Goal: Task Accomplishment & Management: Manage account settings

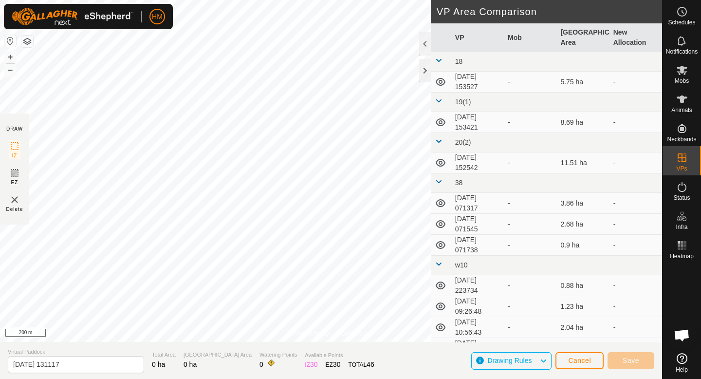
scroll to position [921, 0]
click at [686, 74] on icon at bounding box center [683, 70] width 12 height 12
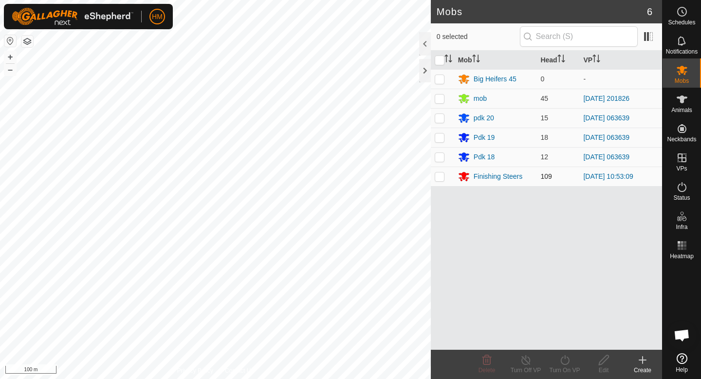
click at [440, 175] on p-checkbox at bounding box center [440, 176] width 10 height 8
click at [483, 360] on icon at bounding box center [487, 360] width 9 height 10
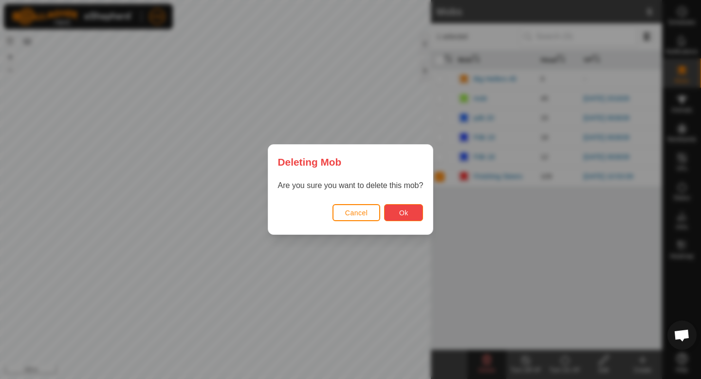
click at [404, 209] on span "Ok" at bounding box center [403, 213] width 9 height 8
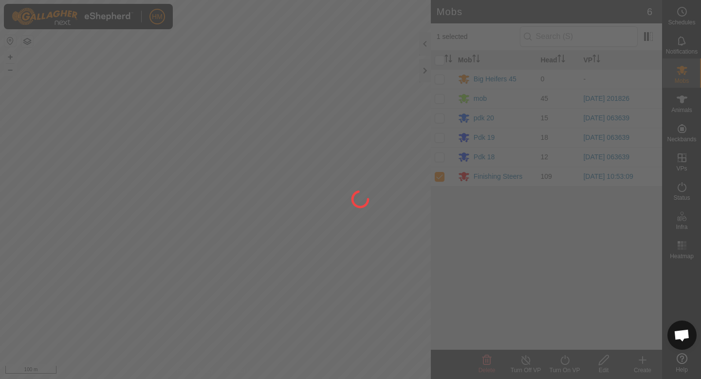
checkbox input "false"
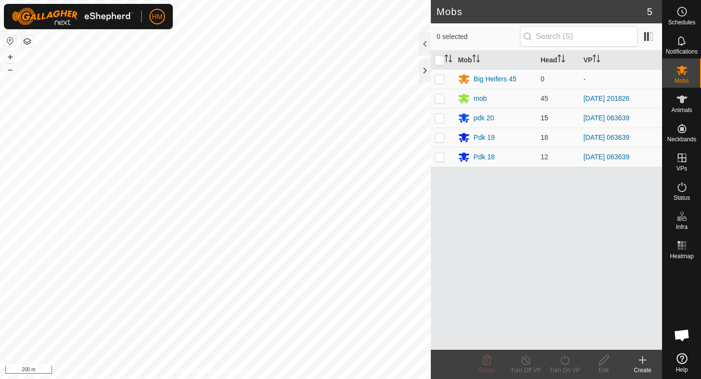
click at [441, 115] on p-checkbox at bounding box center [440, 118] width 10 height 8
checkbox input "true"
click at [441, 136] on p-checkbox at bounding box center [440, 137] width 10 height 8
checkbox input "true"
click at [441, 161] on td at bounding box center [442, 156] width 23 height 19
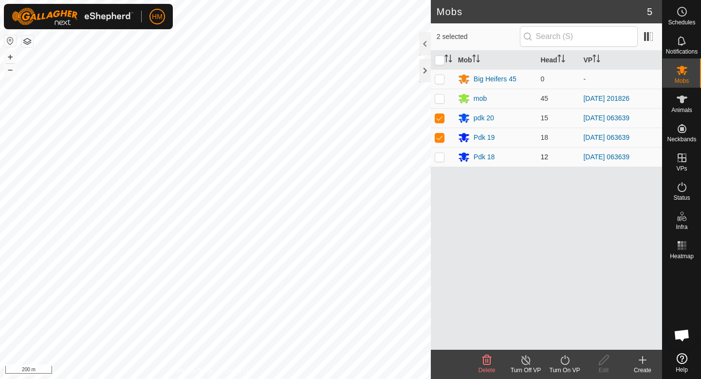
checkbox input "true"
click at [490, 368] on span "Delete" at bounding box center [487, 370] width 17 height 7
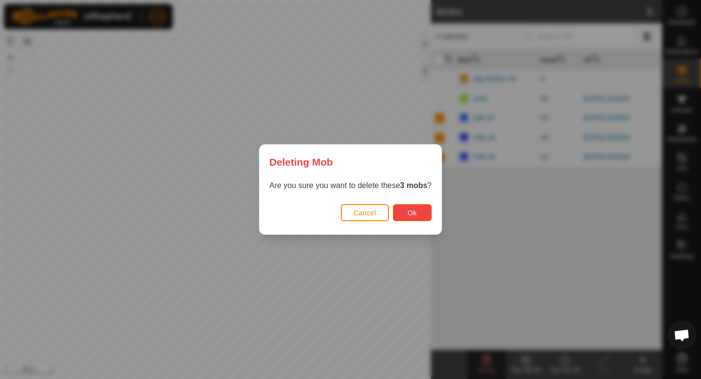
click at [412, 205] on button "Ok" at bounding box center [412, 212] width 39 height 17
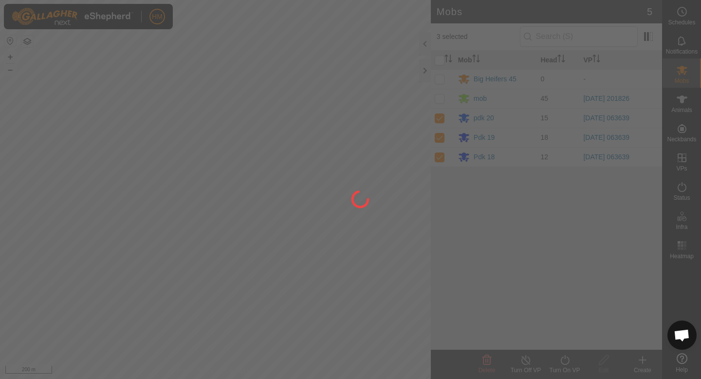
checkbox input "false"
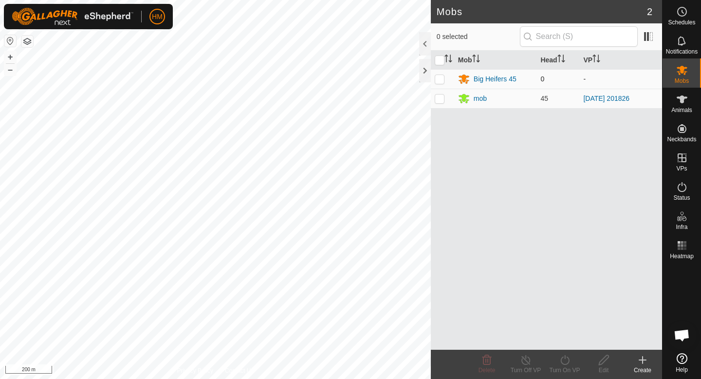
click at [439, 81] on p-checkbox at bounding box center [440, 79] width 10 height 8
click at [491, 361] on icon at bounding box center [487, 360] width 9 height 10
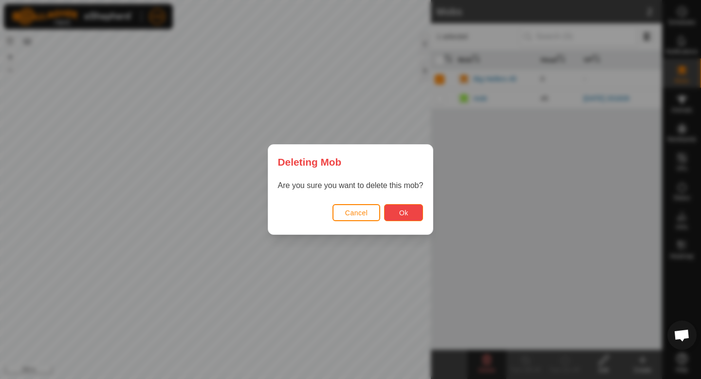
click at [405, 211] on span "Ok" at bounding box center [403, 213] width 9 height 8
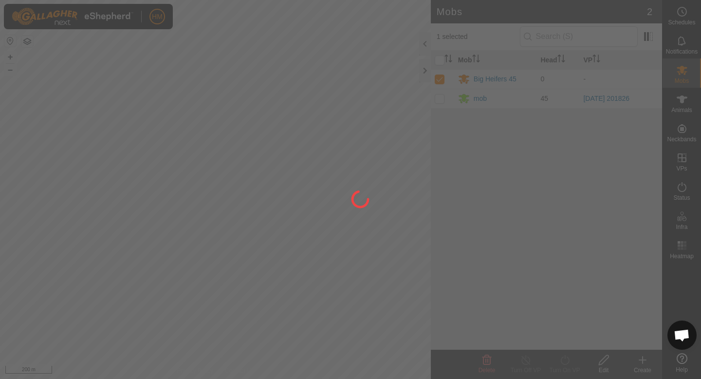
checkbox input "false"
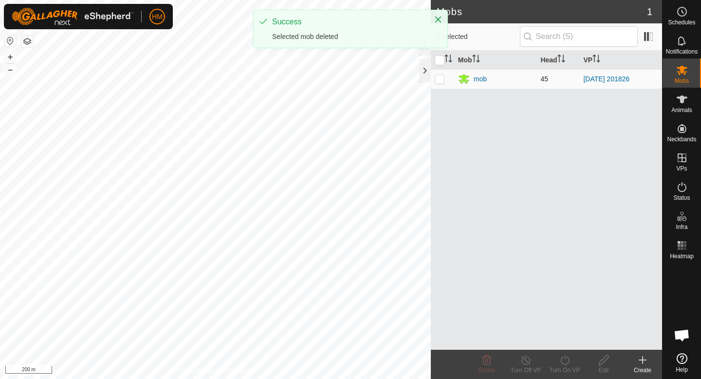
click at [441, 79] on p-checkbox at bounding box center [440, 79] width 10 height 8
checkbox input "true"
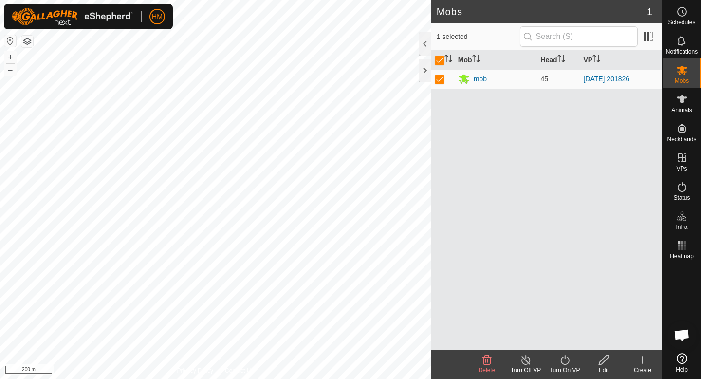
click at [602, 366] on div "Edit" at bounding box center [604, 370] width 39 height 9
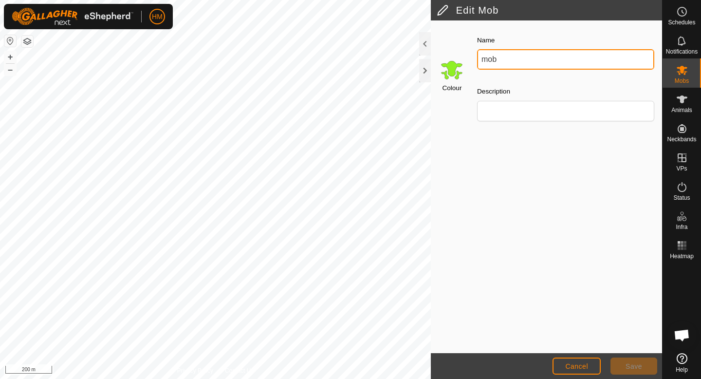
click at [507, 61] on input "mob" at bounding box center [565, 59] width 177 height 20
type input "m"
type input "Big Heifers 45"
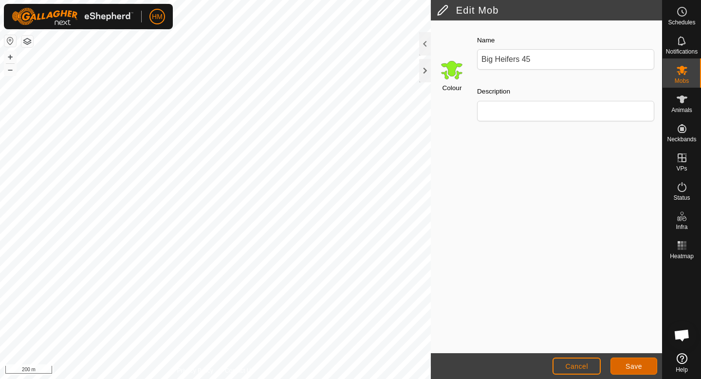
click at [645, 360] on button "Save" at bounding box center [634, 366] width 47 height 17
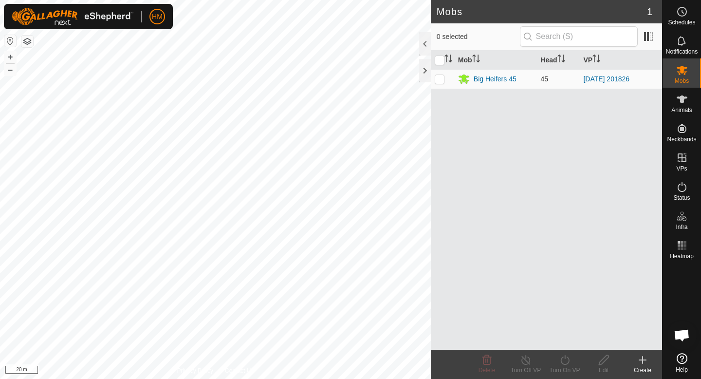
click at [438, 76] on p-checkbox at bounding box center [440, 79] width 10 height 8
checkbox input "true"
click at [609, 359] on icon at bounding box center [604, 360] width 12 height 12
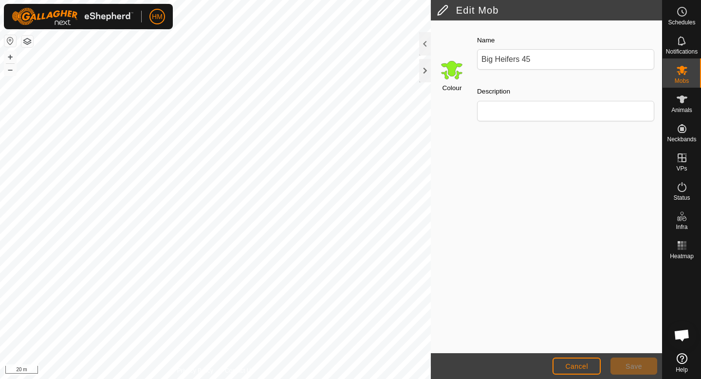
click at [458, 80] on input "Select a color" at bounding box center [451, 69] width 23 height 23
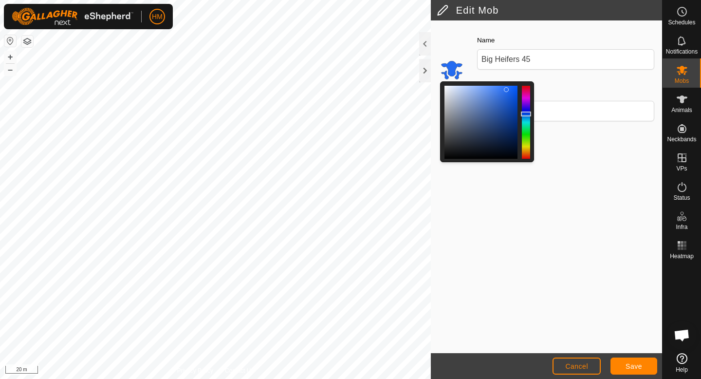
click at [528, 114] on div at bounding box center [526, 122] width 8 height 73
click at [527, 146] on div at bounding box center [526, 122] width 8 height 73
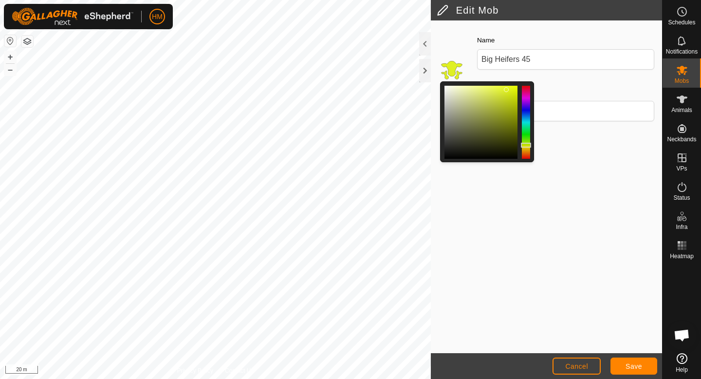
click at [527, 146] on div at bounding box center [526, 145] width 10 height 5
click at [634, 369] on span "Save" at bounding box center [634, 366] width 17 height 8
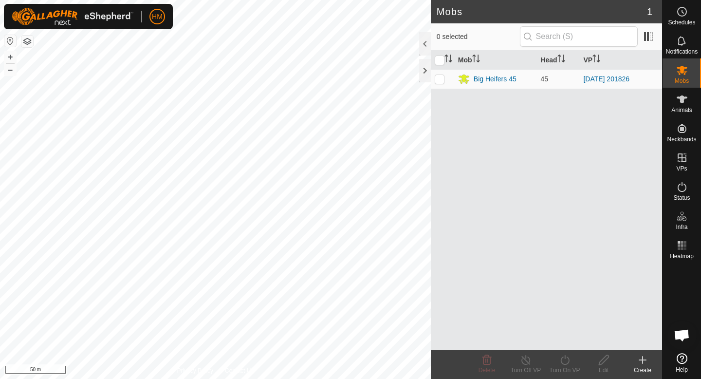
click at [644, 360] on icon at bounding box center [643, 360] width 7 height 0
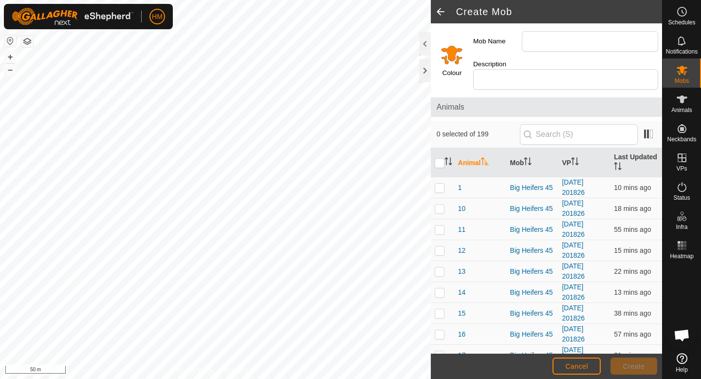
click at [442, 184] on p-checkbox at bounding box center [440, 188] width 10 height 8
checkbox input "false"
click at [440, 205] on p-checkbox at bounding box center [440, 209] width 10 height 8
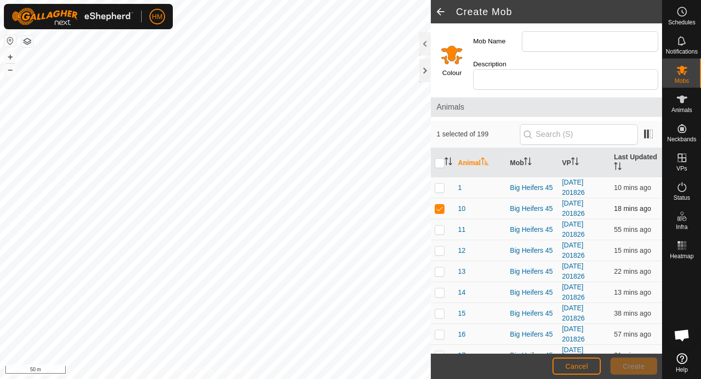
checkbox input "false"
click at [437, 226] on p-checkbox at bounding box center [440, 230] width 10 height 8
checkbox input "false"
click at [441, 246] on p-checkbox at bounding box center [440, 250] width 10 height 8
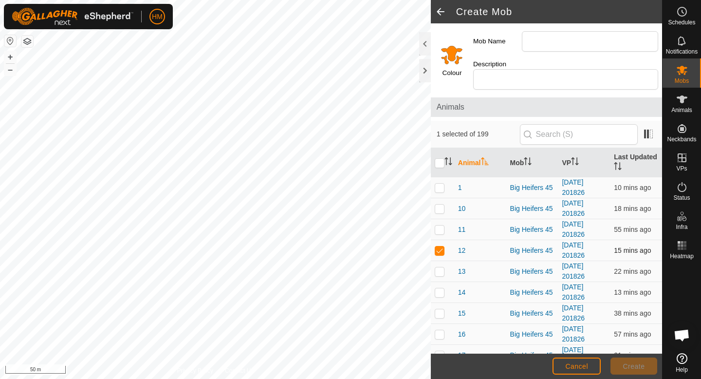
click at [441, 246] on p-checkbox at bounding box center [440, 250] width 10 height 8
checkbox input "false"
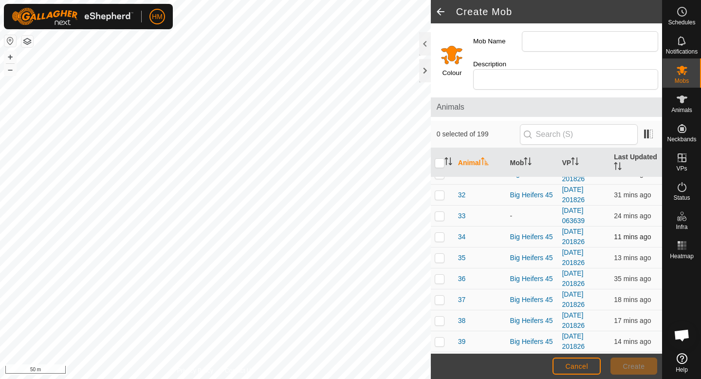
scroll to position [515, 0]
click at [442, 213] on p-checkbox at bounding box center [440, 217] width 10 height 8
checkbox input "true"
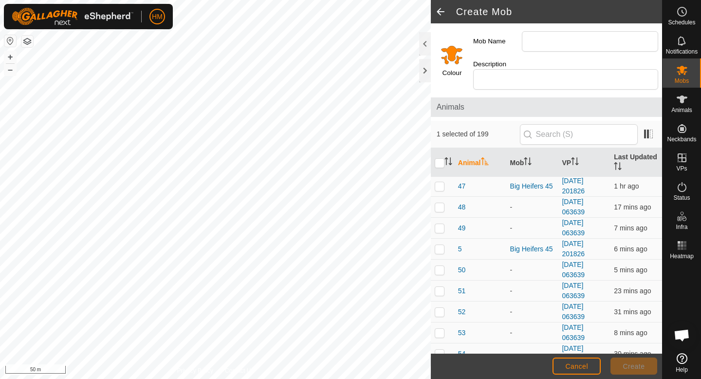
scroll to position [833, 0]
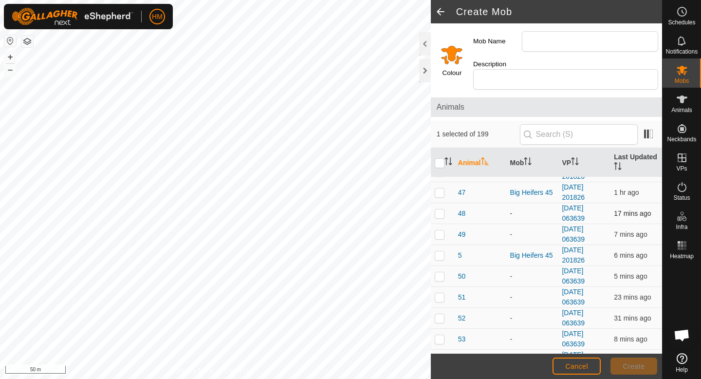
click at [442, 209] on p-checkbox at bounding box center [440, 213] width 10 height 8
checkbox input "true"
click at [439, 230] on p-checkbox at bounding box center [440, 234] width 10 height 8
click at [440, 230] on p-checkbox at bounding box center [440, 234] width 10 height 8
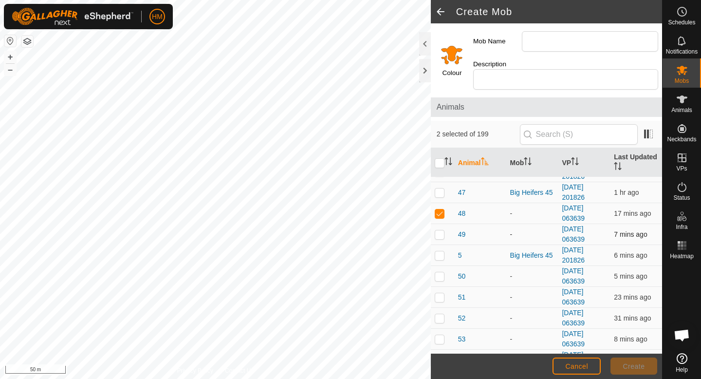
checkbox input "true"
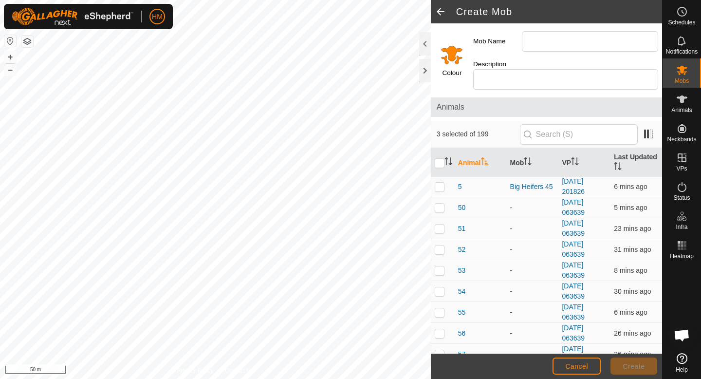
scroll to position [907, 0]
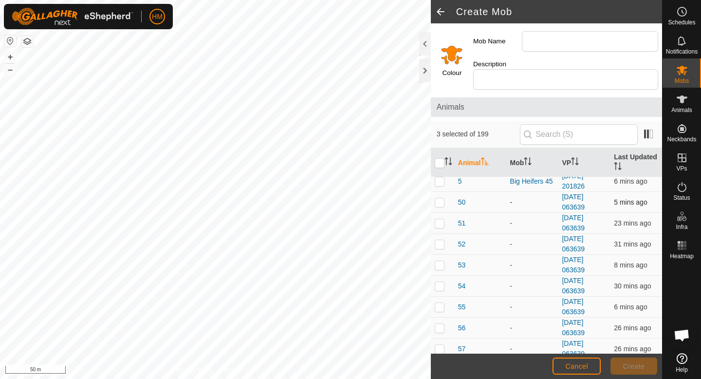
click at [437, 198] on p-checkbox at bounding box center [440, 202] width 10 height 8
checkbox input "true"
click at [443, 219] on p-checkbox at bounding box center [440, 223] width 10 height 8
checkbox input "true"
click at [441, 240] on p-checkbox at bounding box center [440, 244] width 10 height 8
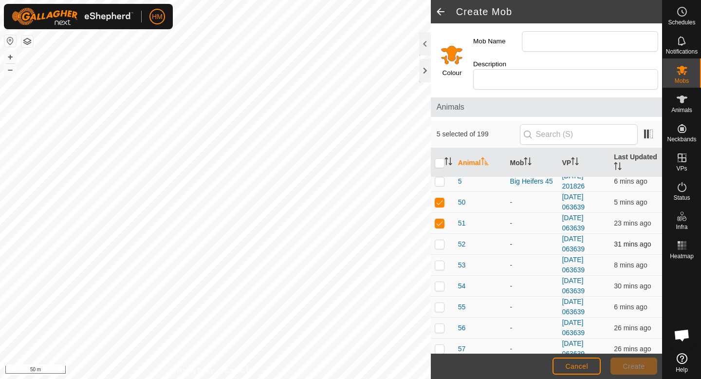
checkbox input "true"
click at [441, 261] on p-checkbox at bounding box center [440, 265] width 10 height 8
checkbox input "true"
click at [443, 282] on p-checkbox at bounding box center [440, 286] width 10 height 8
checkbox input "true"
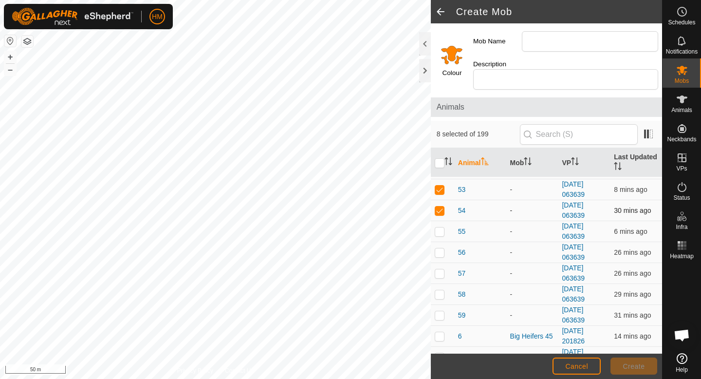
scroll to position [984, 0]
click at [438, 227] on p-checkbox at bounding box center [440, 231] width 10 height 8
checkbox input "true"
click at [438, 247] on p-checkbox at bounding box center [440, 251] width 10 height 8
checkbox input "true"
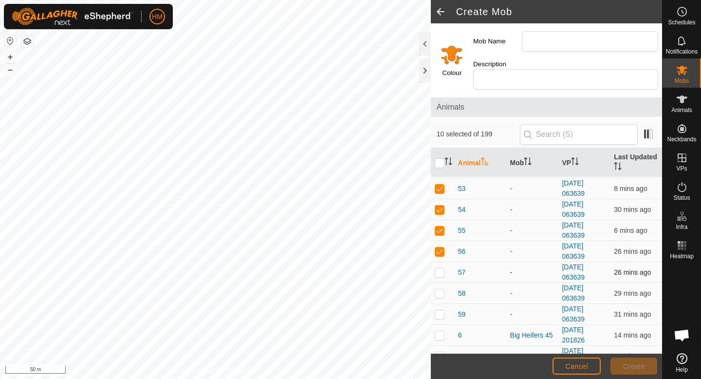
click at [442, 268] on p-checkbox at bounding box center [440, 272] width 10 height 8
checkbox input "true"
click at [439, 289] on p-checkbox at bounding box center [440, 293] width 10 height 8
checkbox input "true"
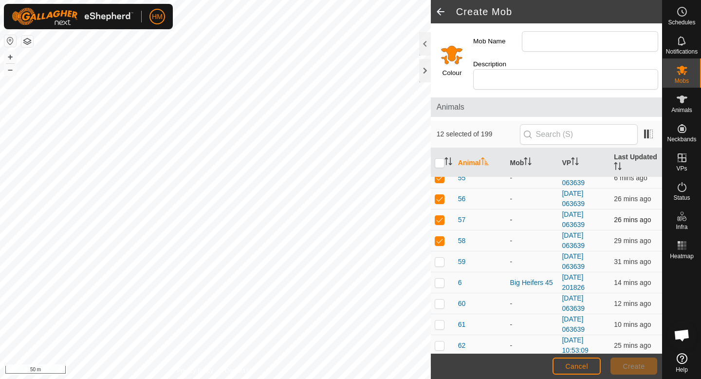
scroll to position [1038, 0]
click at [439, 256] on p-checkbox at bounding box center [440, 260] width 10 height 8
checkbox input "true"
click at [439, 298] on p-checkbox at bounding box center [440, 302] width 10 height 8
checkbox input "true"
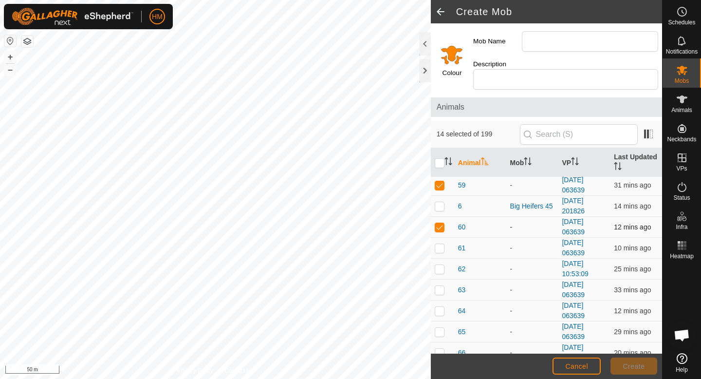
scroll to position [1115, 0]
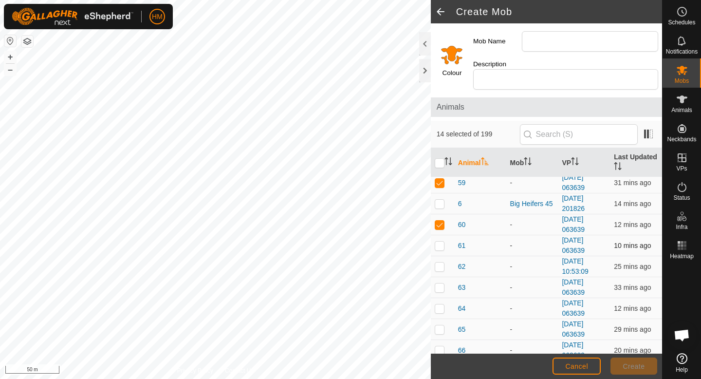
click at [437, 242] on p-checkbox at bounding box center [440, 246] width 10 height 8
checkbox input "true"
click at [443, 263] on p-checkbox at bounding box center [440, 267] width 10 height 8
click at [442, 263] on p-checkbox at bounding box center [440, 267] width 10 height 8
click at [440, 263] on p-checkbox at bounding box center [440, 267] width 10 height 8
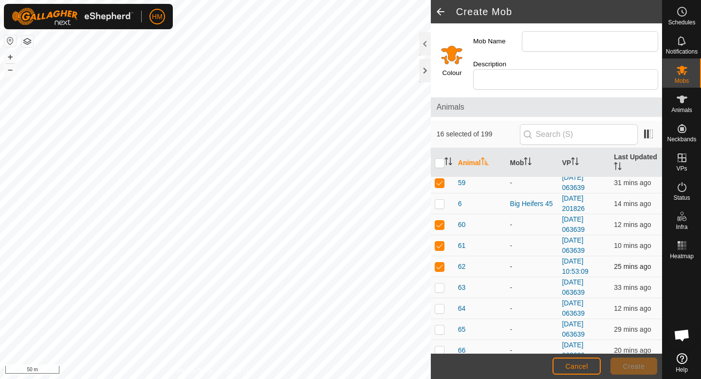
click at [440, 263] on p-checkbox at bounding box center [440, 267] width 10 height 8
checkbox input "false"
click at [438, 284] on p-checkbox at bounding box center [440, 288] width 10 height 8
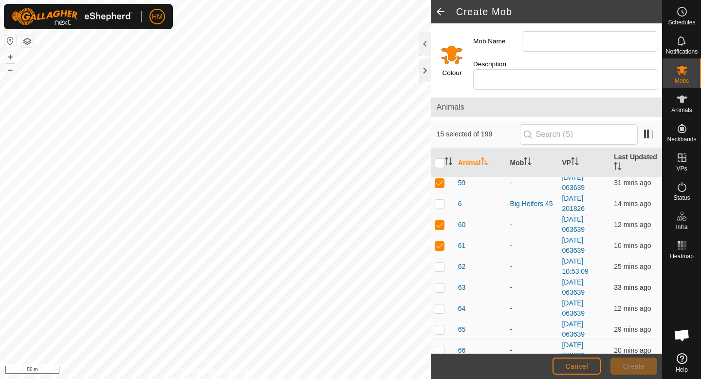
checkbox input "true"
click at [441, 304] on p-checkbox at bounding box center [440, 308] width 10 height 8
checkbox input "true"
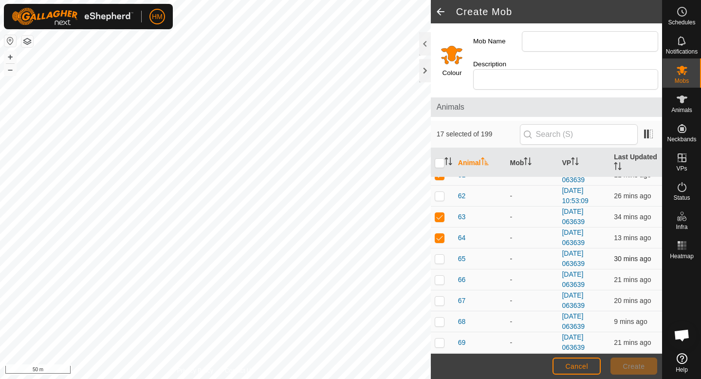
scroll to position [1186, 0]
click at [439, 254] on p-checkbox at bounding box center [440, 258] width 10 height 8
checkbox input "true"
click at [442, 275] on p-checkbox at bounding box center [440, 279] width 10 height 8
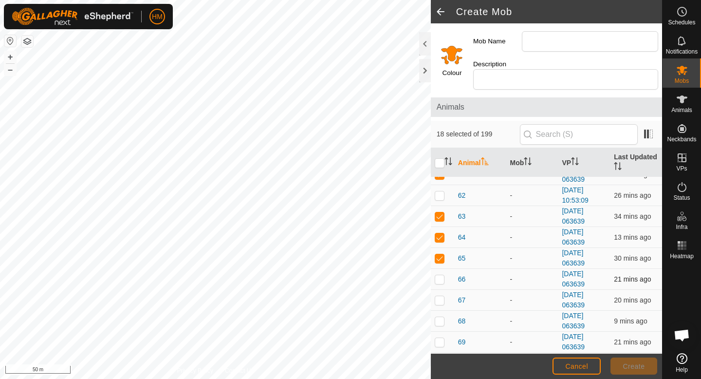
click at [442, 275] on p-checkbox at bounding box center [440, 279] width 10 height 8
checkbox input "true"
click at [438, 296] on p-checkbox at bounding box center [440, 300] width 10 height 8
checkbox input "true"
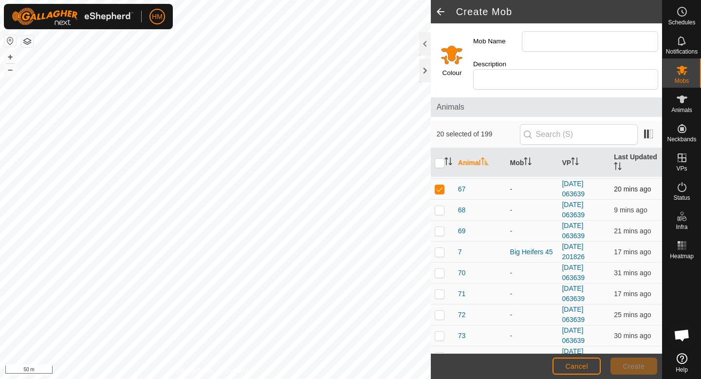
scroll to position [1302, 0]
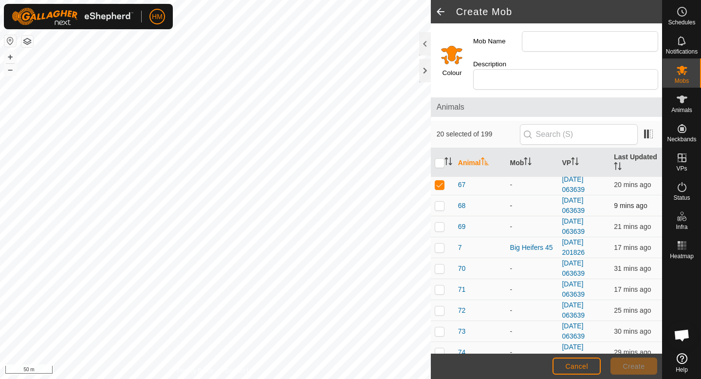
click at [438, 202] on p-checkbox at bounding box center [440, 206] width 10 height 8
checkbox input "true"
click at [439, 223] on p-checkbox at bounding box center [440, 227] width 10 height 8
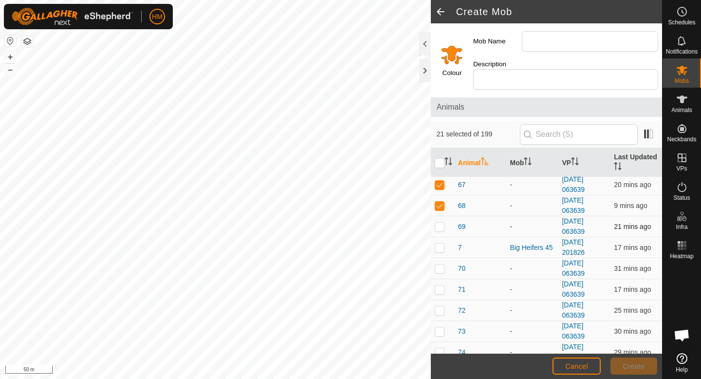
checkbox input "true"
click at [441, 265] on p-checkbox at bounding box center [440, 269] width 10 height 8
checkbox input "true"
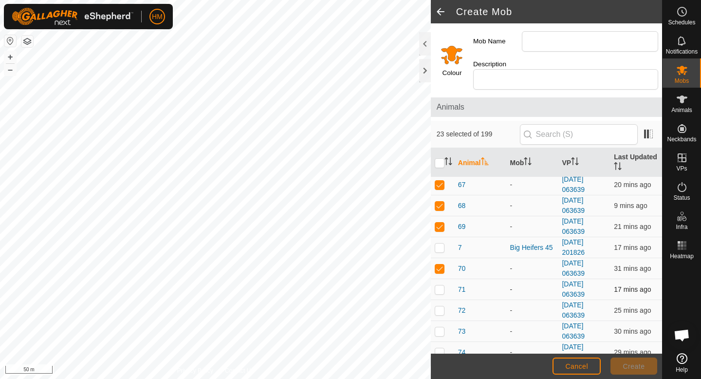
click at [440, 285] on p-checkbox at bounding box center [440, 289] width 10 height 8
checkbox input "true"
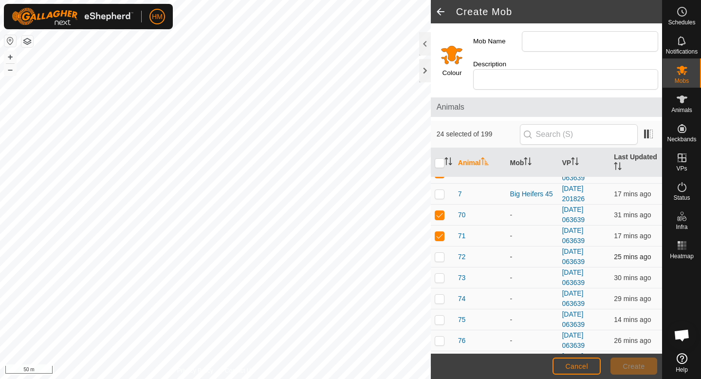
scroll to position [1372, 0]
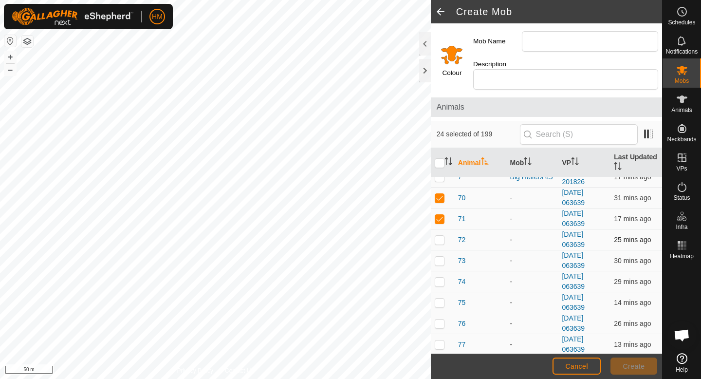
click at [441, 236] on p-checkbox at bounding box center [440, 240] width 10 height 8
checkbox input "true"
click at [440, 257] on p-checkbox at bounding box center [440, 261] width 10 height 8
checkbox input "true"
click at [438, 278] on p-checkbox at bounding box center [440, 282] width 10 height 8
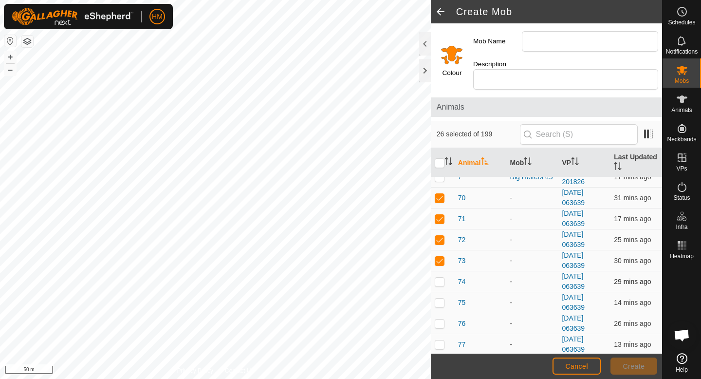
checkbox input "true"
click at [441, 299] on p-checkbox at bounding box center [440, 303] width 10 height 8
checkbox input "true"
click at [442, 320] on p-checkbox at bounding box center [440, 324] width 10 height 8
checkbox input "true"
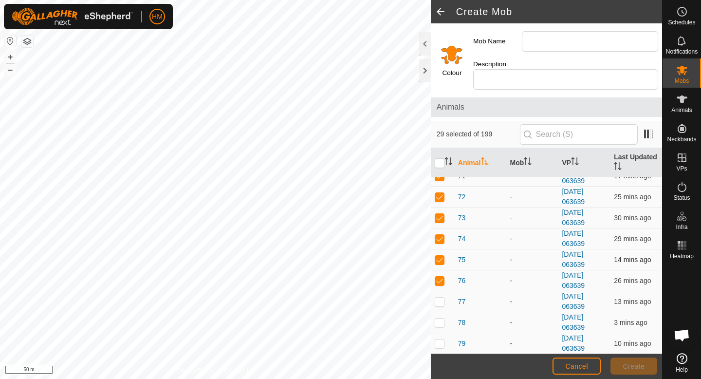
scroll to position [1460, 0]
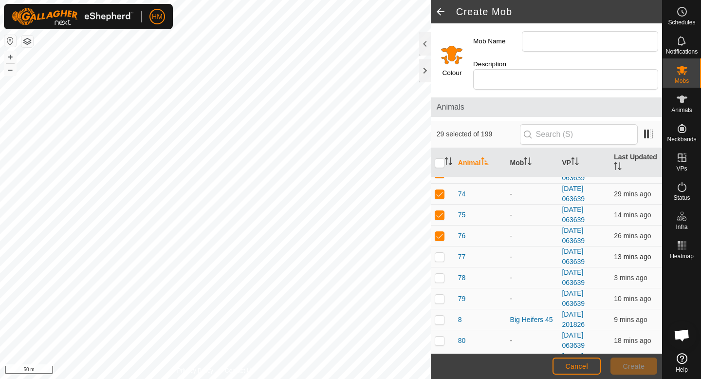
click at [443, 253] on p-checkbox at bounding box center [440, 257] width 10 height 8
checkbox input "true"
click at [441, 274] on p-checkbox at bounding box center [440, 278] width 10 height 8
checkbox input "true"
click at [443, 295] on p-checkbox at bounding box center [440, 299] width 10 height 8
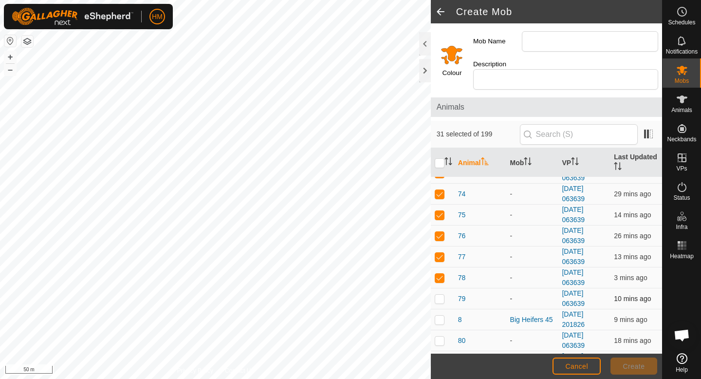
checkbox input "true"
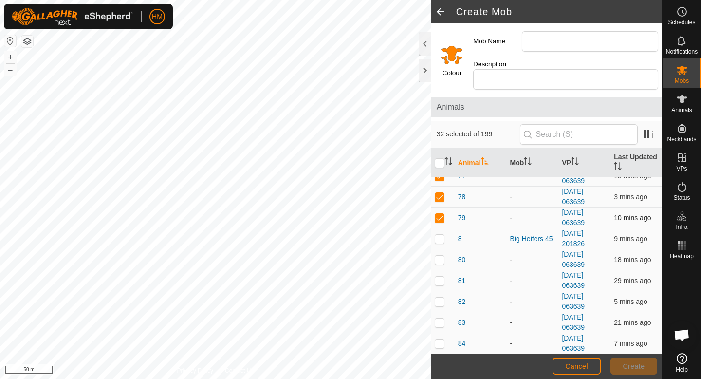
scroll to position [1547, 0]
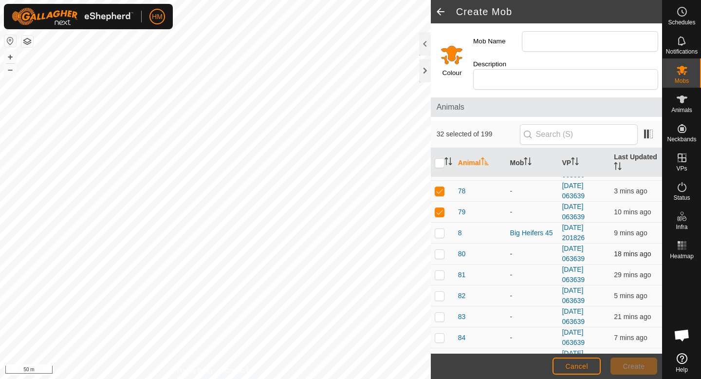
click at [440, 250] on p-checkbox at bounding box center [440, 254] width 10 height 8
checkbox input "true"
click at [442, 269] on td at bounding box center [442, 275] width 23 height 21
click at [441, 271] on p-checkbox at bounding box center [440, 275] width 10 height 8
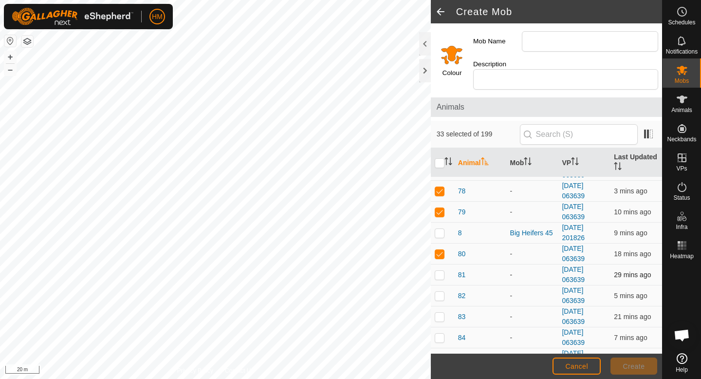
checkbox input "true"
click at [441, 292] on p-checkbox at bounding box center [440, 296] width 10 height 8
checkbox input "true"
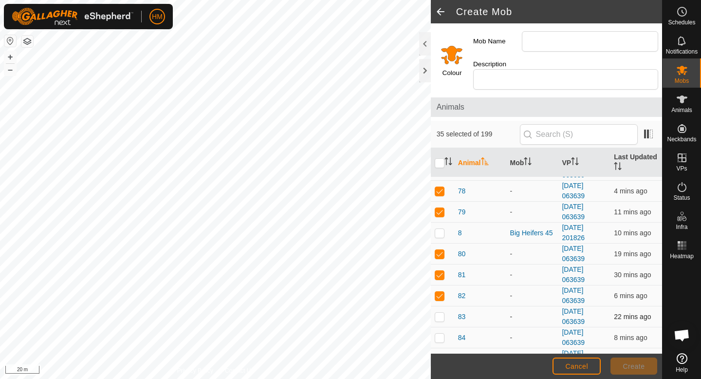
click at [438, 313] on p-checkbox at bounding box center [440, 317] width 10 height 8
checkbox input "true"
click at [440, 334] on p-checkbox at bounding box center [440, 338] width 10 height 8
checkbox input "true"
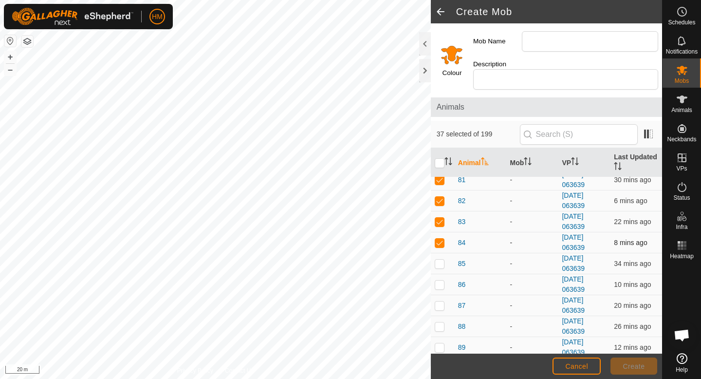
scroll to position [1647, 0]
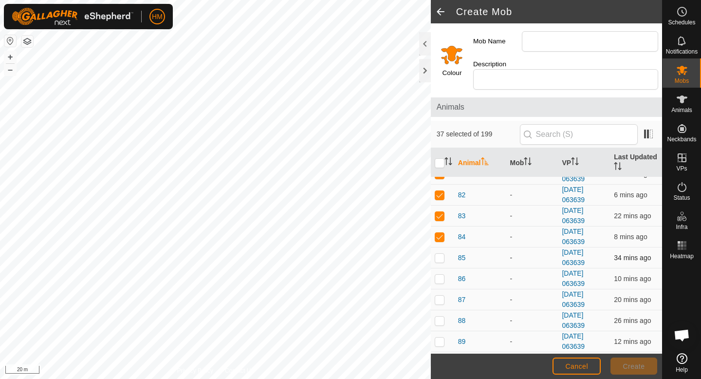
click at [440, 254] on p-checkbox at bounding box center [440, 258] width 10 height 8
checkbox input "true"
click at [439, 275] on p-checkbox at bounding box center [440, 279] width 10 height 8
checkbox input "true"
click at [440, 296] on p-checkbox at bounding box center [440, 300] width 10 height 8
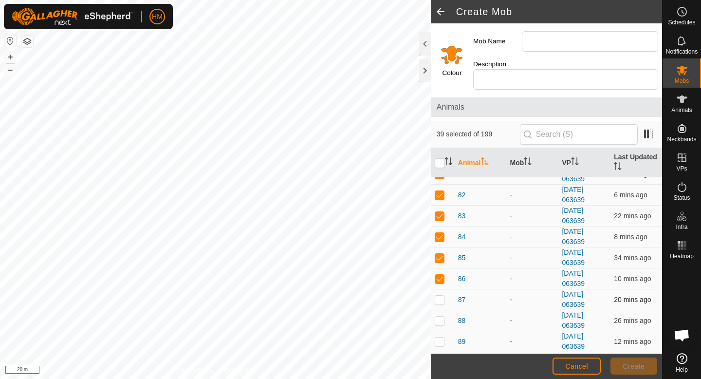
checkbox input "true"
click at [440, 317] on p-checkbox at bounding box center [440, 321] width 10 height 8
checkbox input "true"
click at [442, 338] on p-checkbox at bounding box center [440, 342] width 10 height 8
checkbox input "true"
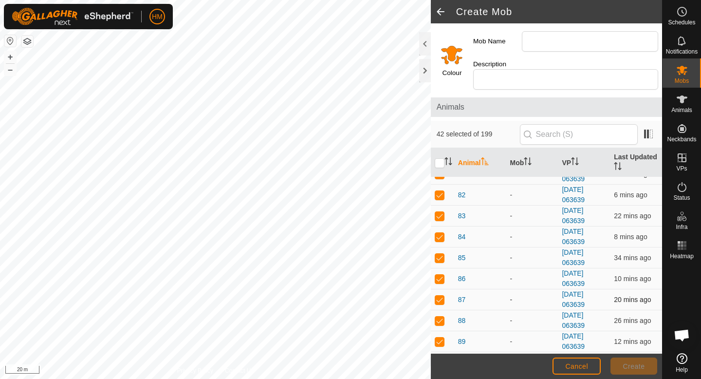
scroll to position [1698, 0]
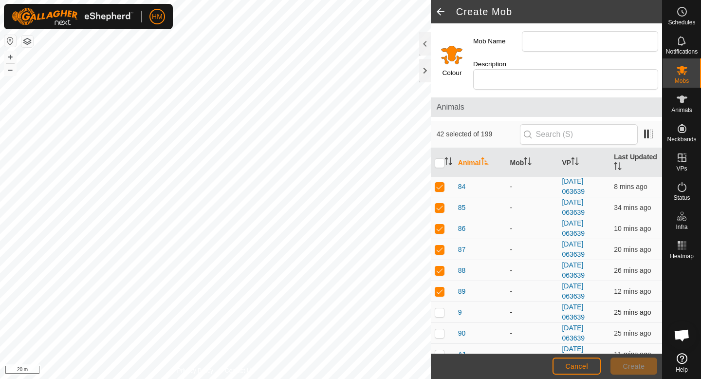
click at [438, 308] on p-checkbox at bounding box center [440, 312] width 10 height 8
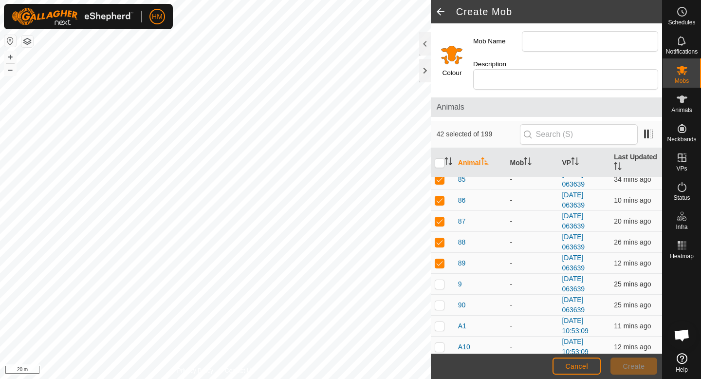
click at [438, 280] on p-checkbox at bounding box center [440, 284] width 10 height 8
checkbox input "true"
click at [439, 301] on p-checkbox at bounding box center [440, 305] width 10 height 8
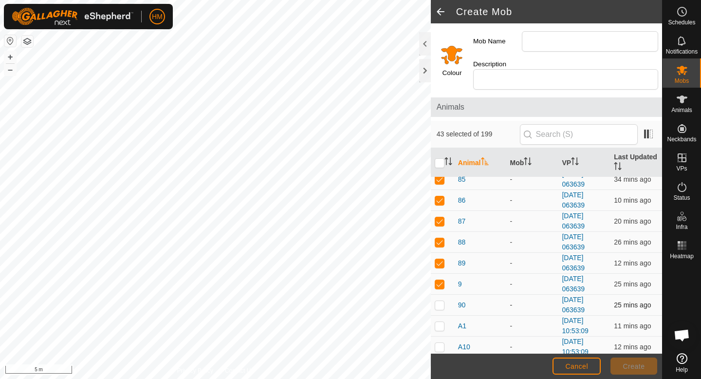
checkbox input "true"
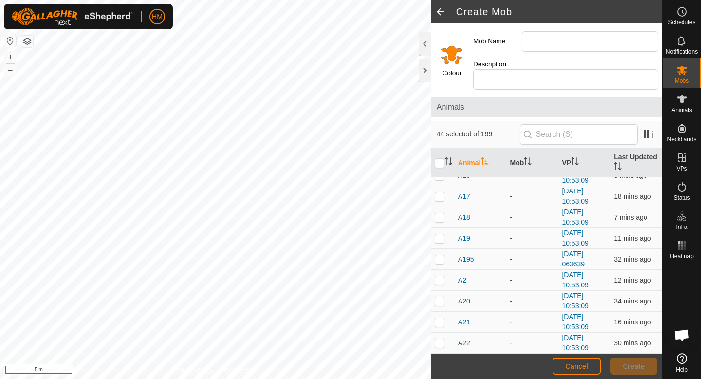
scroll to position [2320, 0]
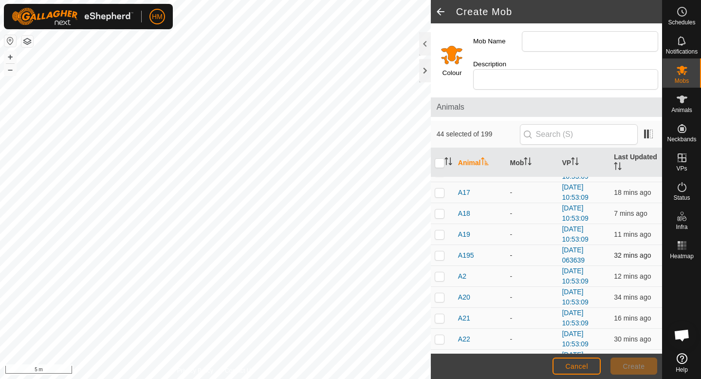
click at [440, 251] on p-checkbox at bounding box center [440, 255] width 10 height 8
checkbox input "true"
click at [558, 42] on input "Mob Name" at bounding box center [590, 41] width 136 height 20
type input "S"
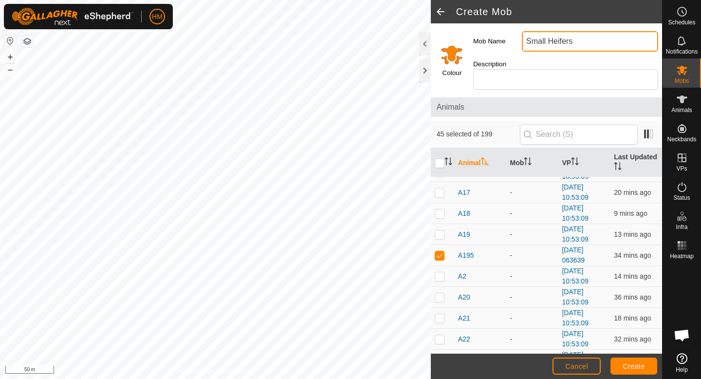
type input "Small Heifers"
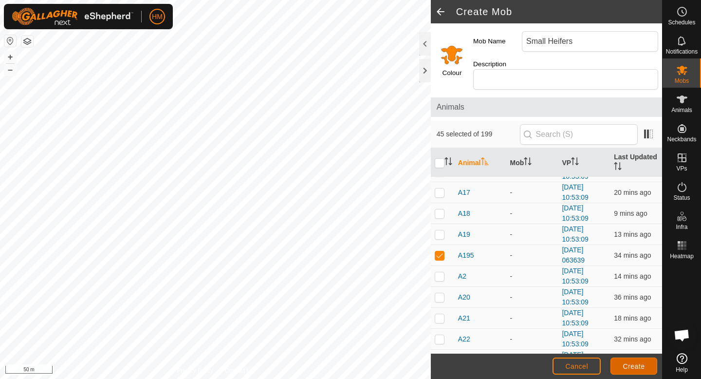
click at [653, 364] on button "Create" at bounding box center [634, 366] width 47 height 17
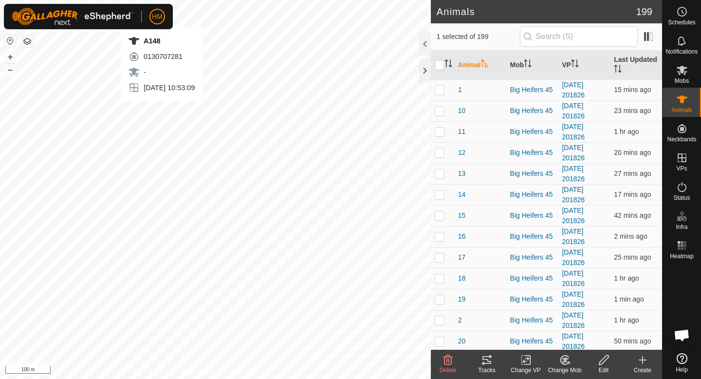
checkbox input "false"
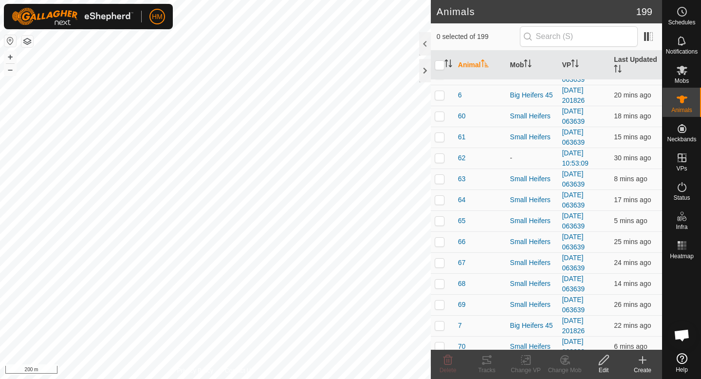
scroll to position [1125, 0]
click at [440, 162] on p-checkbox at bounding box center [440, 159] width 10 height 8
checkbox input "false"
click at [523, 62] on th "Mob" at bounding box center [533, 65] width 52 height 29
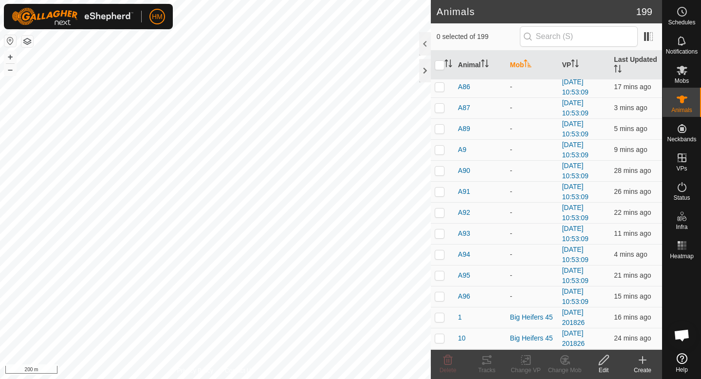
scroll to position [2096, 0]
click at [438, 261] on td at bounding box center [442, 256] width 23 height 21
checkbox input "true"
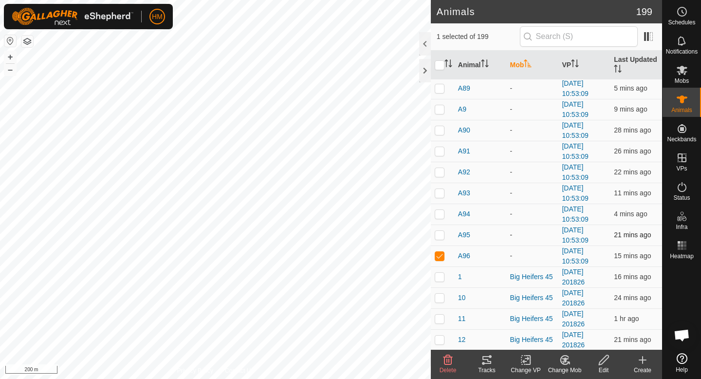
click at [441, 236] on p-checkbox at bounding box center [440, 235] width 10 height 8
checkbox input "true"
click at [443, 218] on td at bounding box center [442, 214] width 23 height 21
checkbox input "true"
click at [442, 189] on p-checkbox at bounding box center [440, 193] width 10 height 8
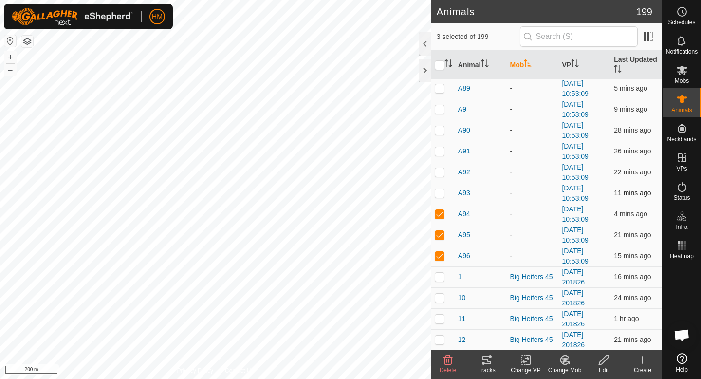
checkbox input "true"
click at [441, 165] on td at bounding box center [442, 172] width 23 height 21
checkbox input "true"
click at [441, 155] on td at bounding box center [442, 151] width 23 height 21
checkbox input "true"
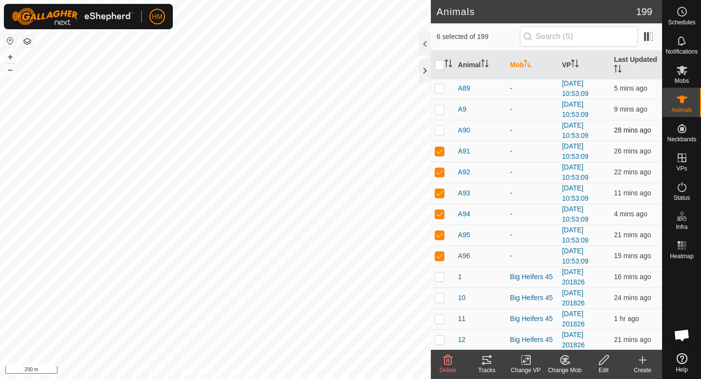
click at [440, 133] on p-checkbox at bounding box center [440, 130] width 10 height 8
checkbox input "true"
click at [441, 111] on p-checkbox at bounding box center [440, 109] width 10 height 8
checkbox input "true"
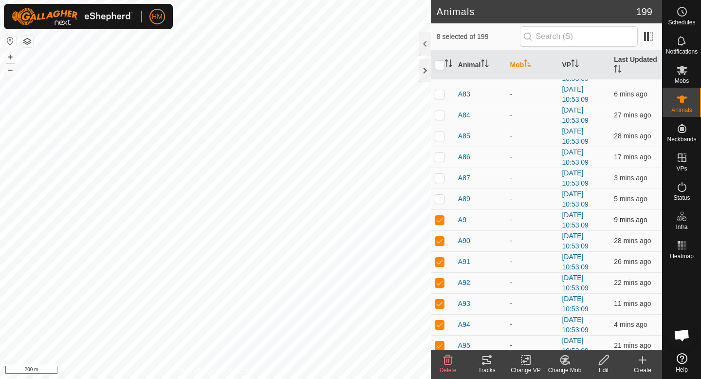
scroll to position [1988, 0]
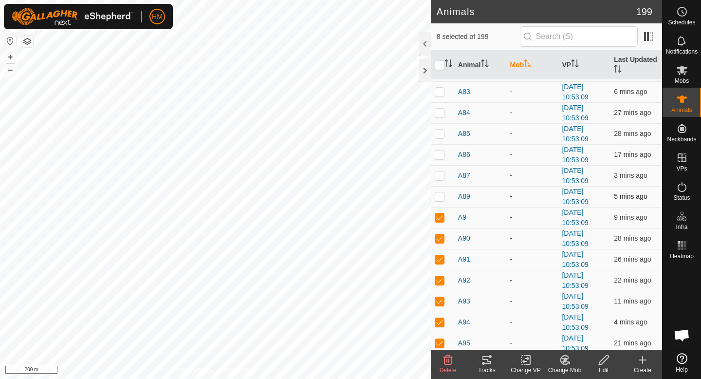
click at [440, 201] on td at bounding box center [442, 196] width 23 height 21
checkbox input "true"
click at [441, 172] on p-checkbox at bounding box center [440, 175] width 10 height 8
checkbox input "true"
click at [441, 156] on p-checkbox at bounding box center [440, 155] width 10 height 8
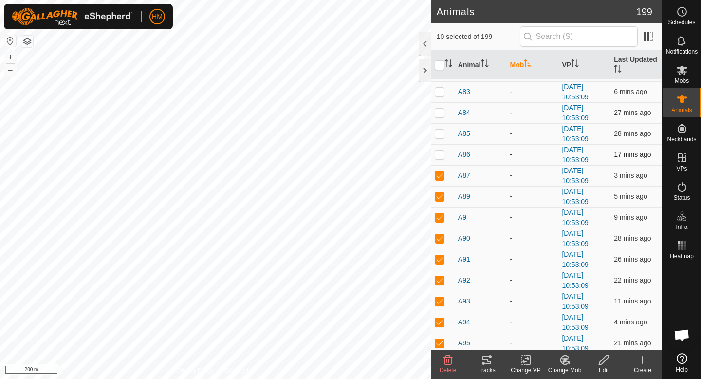
checkbox input "true"
click at [438, 132] on p-checkbox at bounding box center [440, 134] width 10 height 8
checkbox input "true"
click at [442, 113] on p-checkbox at bounding box center [440, 113] width 10 height 8
checkbox input "true"
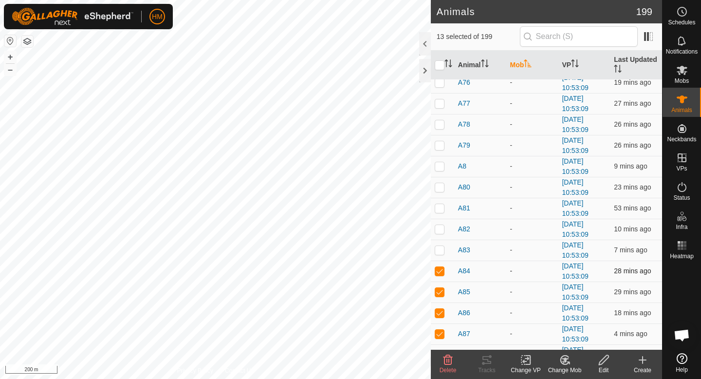
scroll to position [1829, 0]
click at [443, 247] on p-checkbox at bounding box center [440, 250] width 10 height 8
checkbox input "true"
click at [440, 229] on p-checkbox at bounding box center [440, 230] width 10 height 8
checkbox input "true"
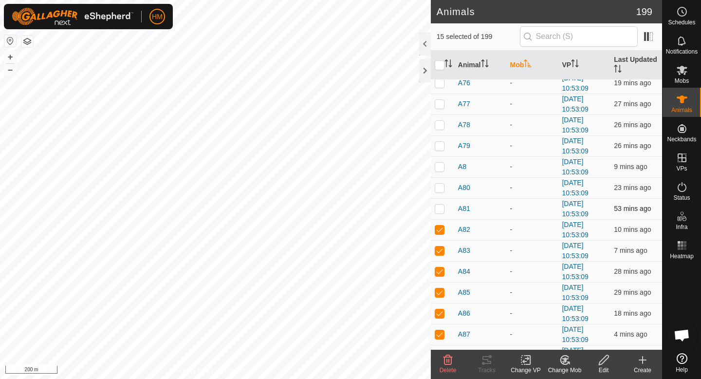
click at [440, 205] on p-checkbox at bounding box center [440, 209] width 10 height 8
checkbox input "true"
click at [440, 189] on p-checkbox at bounding box center [440, 188] width 10 height 8
checkbox input "true"
click at [440, 168] on p-checkbox at bounding box center [440, 167] width 10 height 8
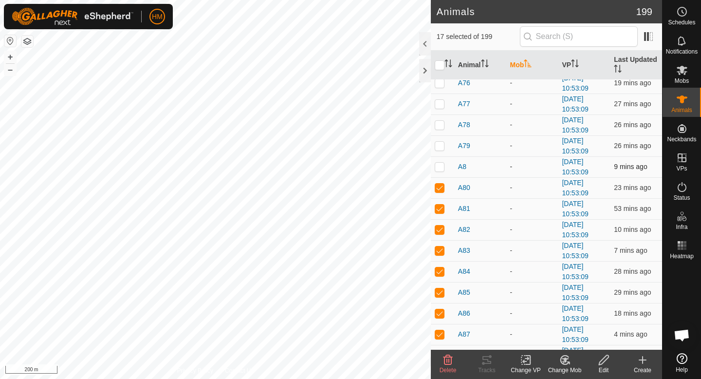
checkbox input "true"
click at [440, 142] on p-checkbox at bounding box center [440, 146] width 10 height 8
checkbox input "true"
click at [439, 126] on p-checkbox at bounding box center [440, 125] width 10 height 8
checkbox input "true"
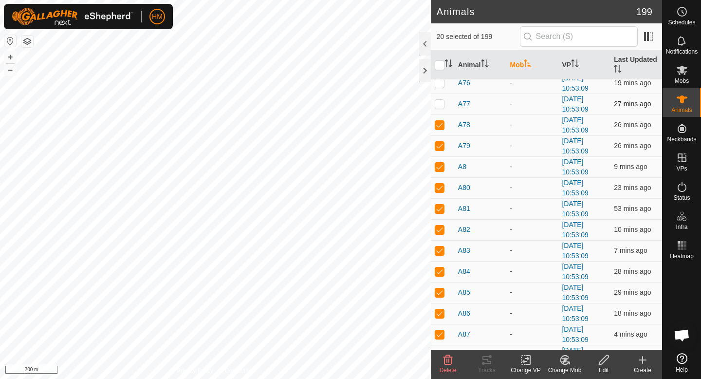
click at [442, 101] on p-checkbox at bounding box center [440, 104] width 10 height 8
checkbox input "true"
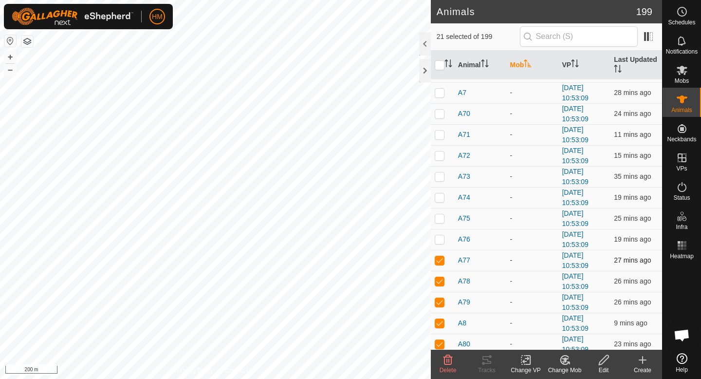
scroll to position [1613, 0]
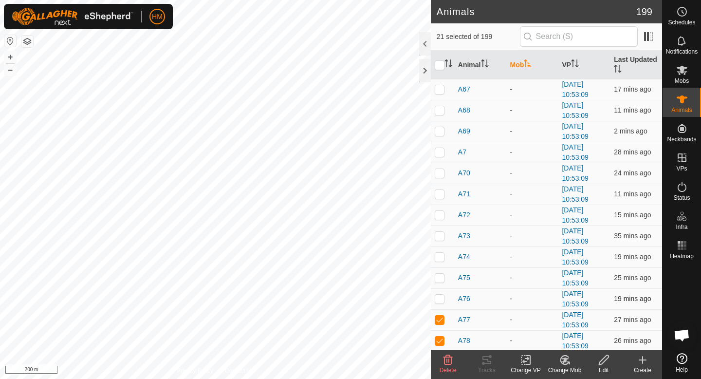
click at [441, 298] on p-checkbox at bounding box center [440, 299] width 10 height 8
checkbox input "true"
click at [442, 277] on p-checkbox at bounding box center [440, 278] width 10 height 8
checkbox input "true"
click at [442, 257] on p-checkbox at bounding box center [440, 257] width 10 height 8
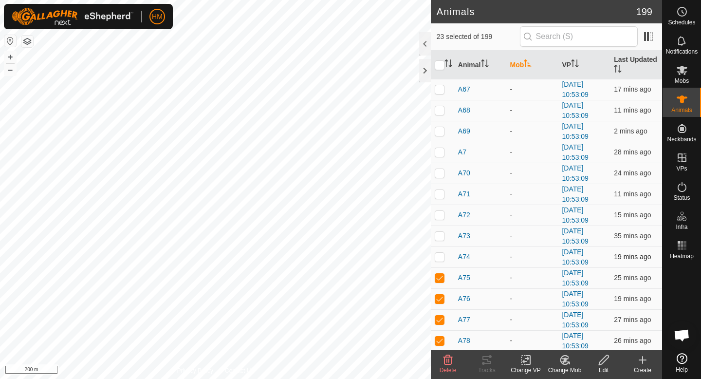
checkbox input "true"
click at [441, 235] on p-checkbox at bounding box center [440, 236] width 10 height 8
checkbox input "true"
click at [442, 215] on p-checkbox at bounding box center [440, 215] width 10 height 8
checkbox input "true"
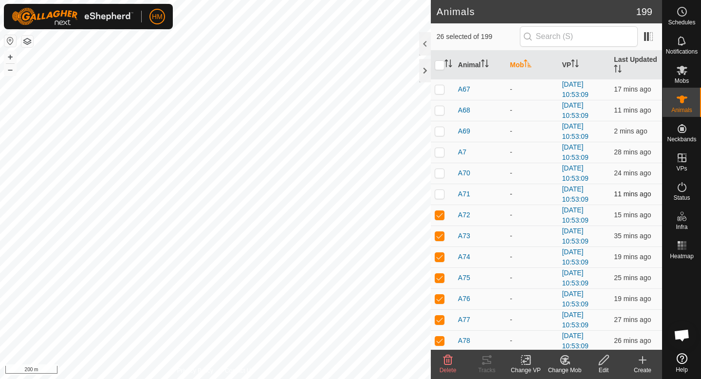
click at [442, 196] on p-checkbox at bounding box center [440, 194] width 10 height 8
checkbox input "true"
click at [442, 171] on p-checkbox at bounding box center [440, 173] width 10 height 8
checkbox input "true"
click at [439, 156] on td at bounding box center [442, 152] width 23 height 21
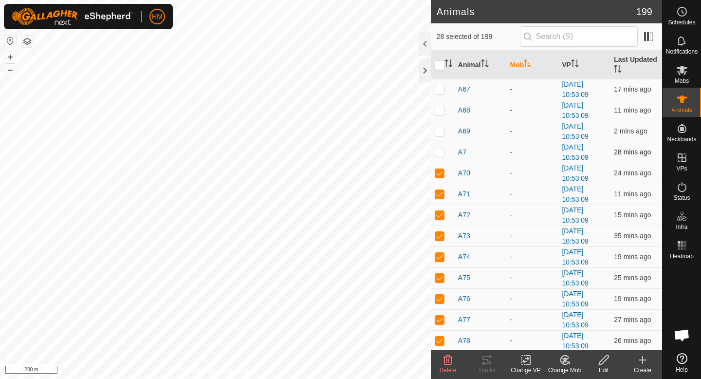
checkbox input "true"
click at [441, 129] on p-checkbox at bounding box center [440, 131] width 10 height 8
checkbox input "true"
click at [441, 114] on td at bounding box center [442, 110] width 23 height 21
checkbox input "true"
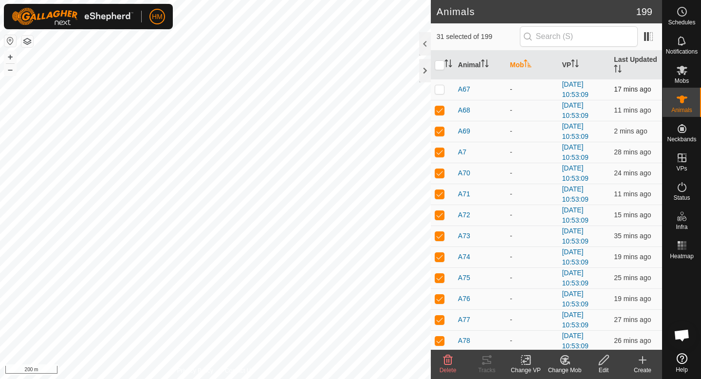
click at [440, 86] on p-checkbox at bounding box center [440, 89] width 10 height 8
checkbox input "true"
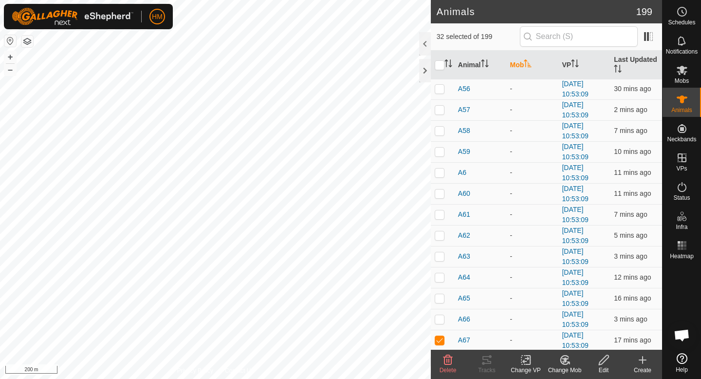
scroll to position [1362, 0]
click at [439, 317] on p-checkbox at bounding box center [440, 320] width 10 height 8
checkbox input "true"
click at [439, 295] on p-checkbox at bounding box center [440, 299] width 10 height 8
checkbox input "true"
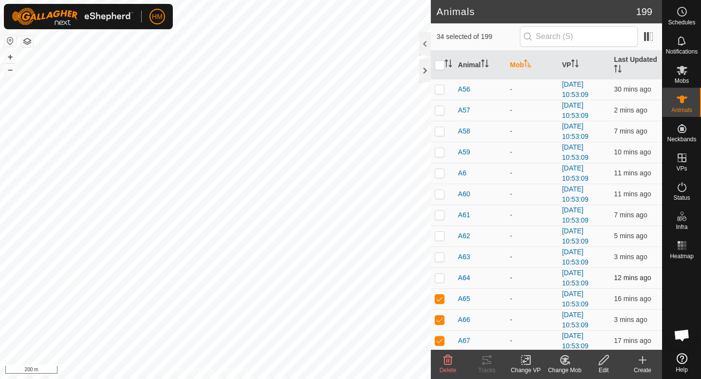
click at [440, 285] on td at bounding box center [442, 277] width 23 height 21
checkbox input "true"
click at [440, 261] on td at bounding box center [442, 256] width 23 height 21
checkbox input "true"
click at [439, 242] on td at bounding box center [442, 236] width 23 height 21
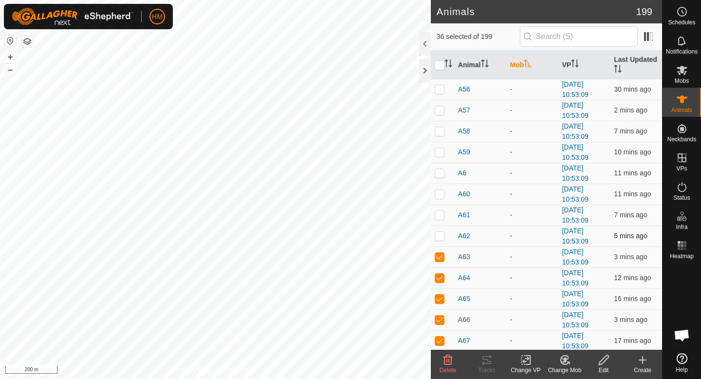
checkbox input "true"
click at [439, 219] on td at bounding box center [442, 215] width 23 height 21
checkbox input "true"
click at [441, 195] on p-checkbox at bounding box center [440, 194] width 10 height 8
checkbox input "true"
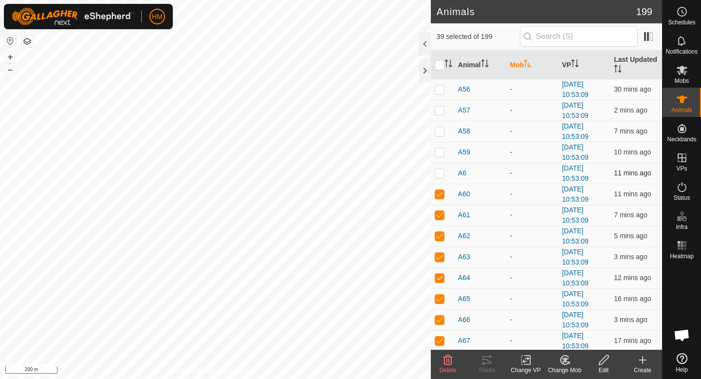
click at [441, 174] on p-checkbox at bounding box center [440, 173] width 10 height 8
checkbox input "true"
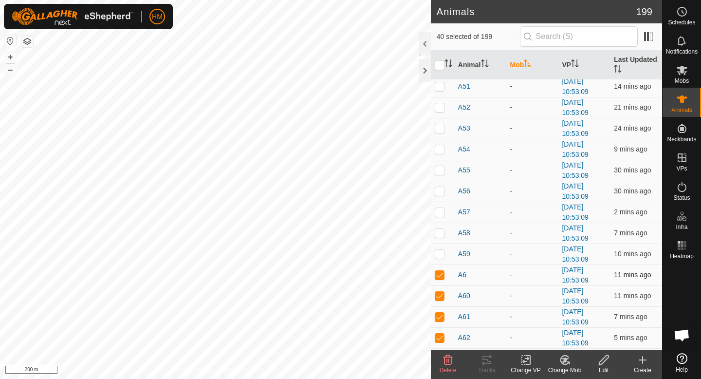
scroll to position [1260, 0]
click at [442, 255] on p-checkbox at bounding box center [440, 254] width 10 height 8
checkbox input "true"
click at [441, 237] on p-checkbox at bounding box center [440, 233] width 10 height 8
checkbox input "true"
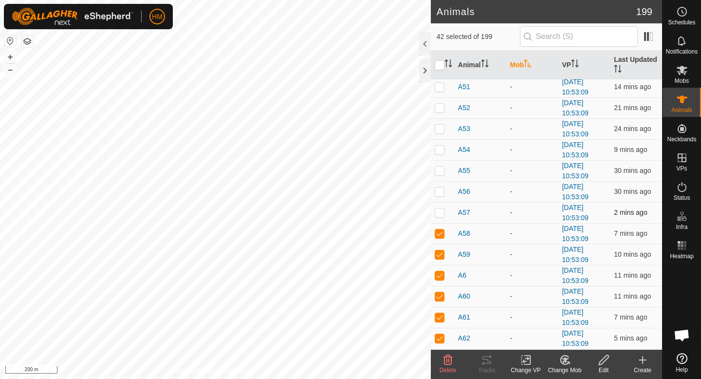
click at [439, 211] on p-checkbox at bounding box center [440, 212] width 10 height 8
checkbox input "true"
click at [439, 188] on p-checkbox at bounding box center [440, 192] width 10 height 8
checkbox input "true"
click at [440, 171] on p-checkbox at bounding box center [440, 171] width 10 height 8
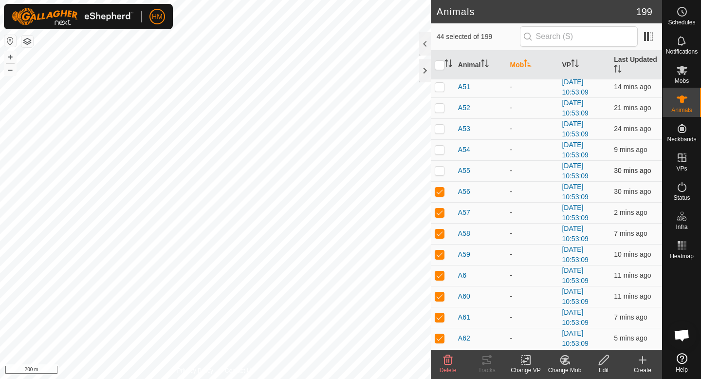
checkbox input "true"
click at [440, 148] on p-checkbox at bounding box center [440, 150] width 10 height 8
checkbox input "true"
click at [440, 123] on td at bounding box center [442, 128] width 23 height 21
checkbox input "true"
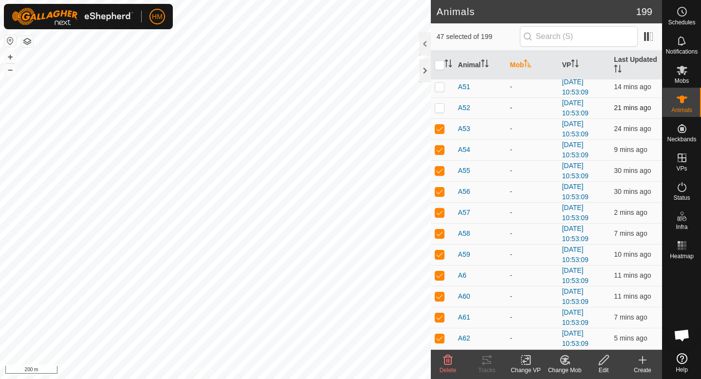
click at [440, 104] on p-checkbox at bounding box center [440, 108] width 10 height 8
checkbox input "true"
click at [441, 88] on p-checkbox at bounding box center [440, 87] width 10 height 8
checkbox input "true"
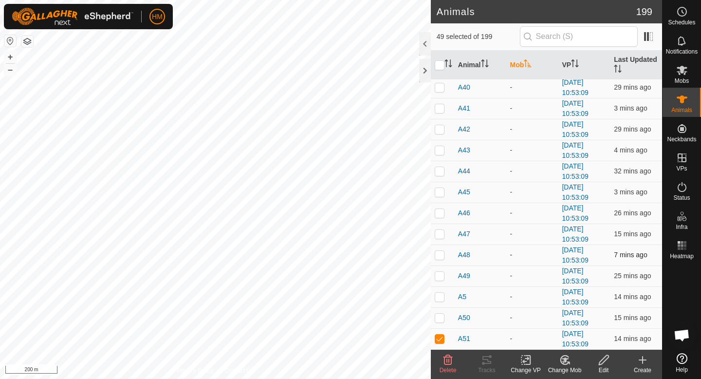
scroll to position [1014, 0]
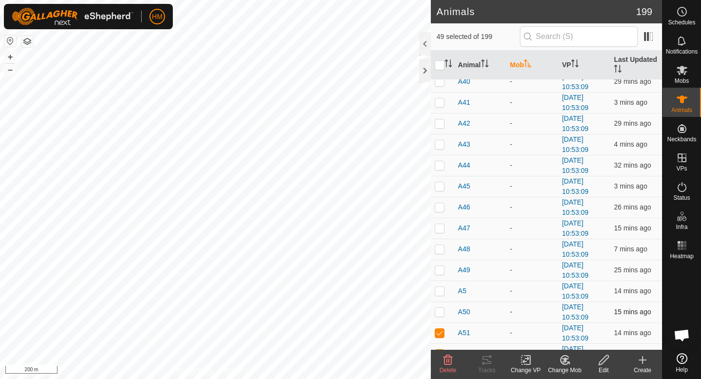
click at [439, 313] on p-checkbox at bounding box center [440, 312] width 10 height 8
checkbox input "true"
click at [439, 293] on p-checkbox at bounding box center [440, 291] width 10 height 8
checkbox input "true"
click at [439, 270] on p-checkbox at bounding box center [440, 270] width 10 height 8
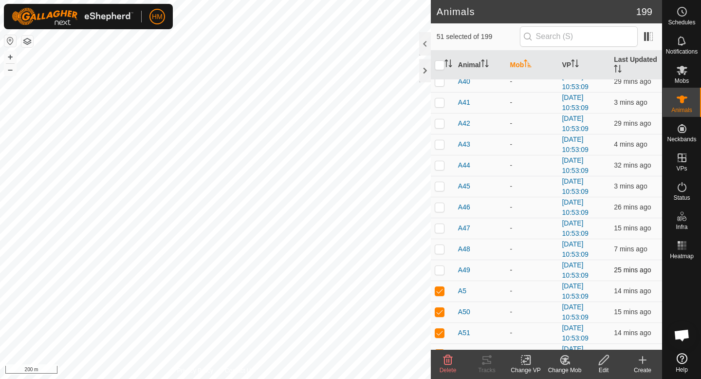
checkbox input "true"
click at [443, 246] on p-checkbox at bounding box center [440, 249] width 10 height 8
checkbox input "true"
click at [442, 231] on p-checkbox at bounding box center [440, 228] width 10 height 8
checkbox input "true"
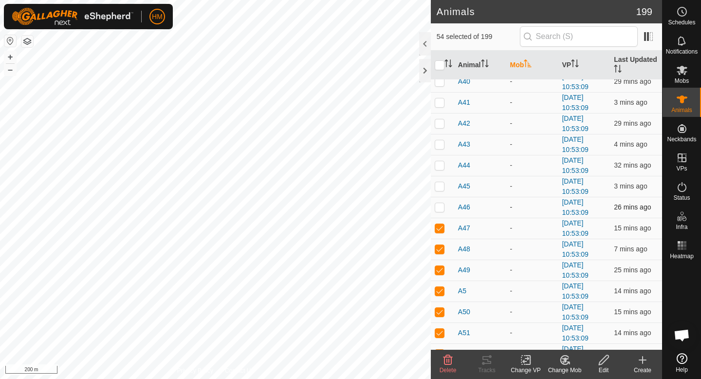
click at [442, 206] on p-checkbox at bounding box center [440, 207] width 10 height 8
click at [439, 206] on p-checkbox at bounding box center [440, 207] width 10 height 8
click at [442, 206] on p-checkbox at bounding box center [440, 207] width 10 height 8
checkbox input "true"
click at [442, 185] on p-checkbox at bounding box center [440, 186] width 10 height 8
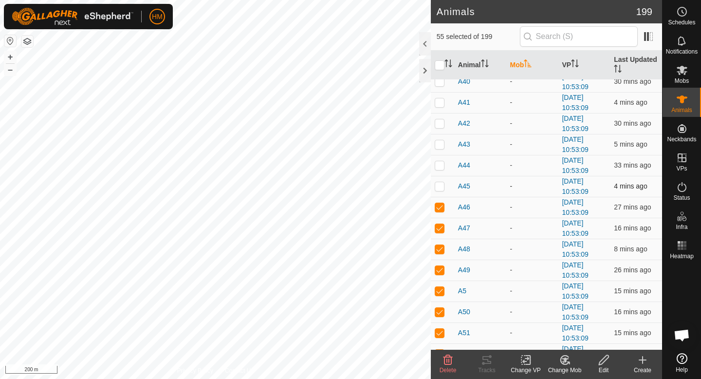
checkbox input "true"
click at [441, 169] on p-checkbox at bounding box center [440, 165] width 10 height 8
checkbox input "true"
click at [440, 144] on p-checkbox at bounding box center [440, 144] width 10 height 8
checkbox input "true"
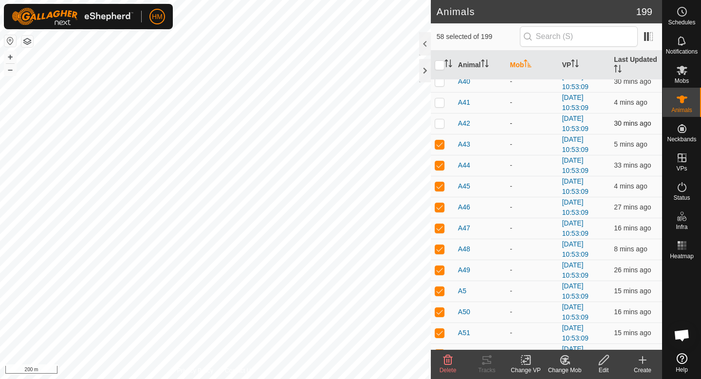
click at [440, 122] on p-checkbox at bounding box center [440, 123] width 10 height 8
checkbox input "true"
click at [440, 102] on p-checkbox at bounding box center [440, 102] width 10 height 8
checkbox input "true"
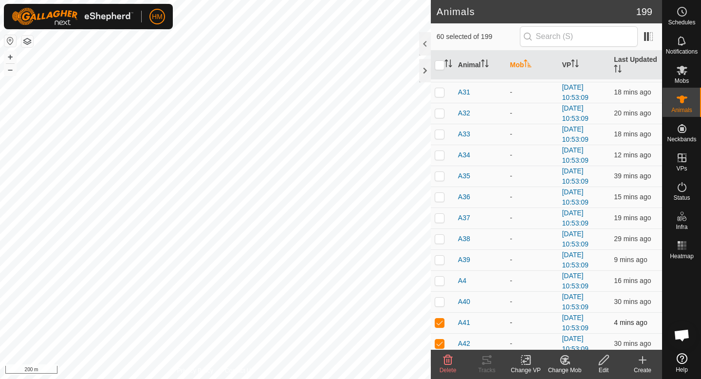
scroll to position [777, 0]
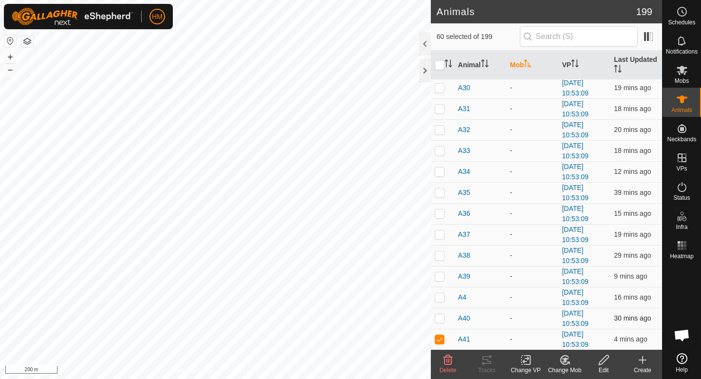
click at [440, 317] on p-checkbox at bounding box center [440, 318] width 10 height 8
checkbox input "true"
click at [443, 295] on p-checkbox at bounding box center [440, 297] width 10 height 8
checkbox input "true"
click at [443, 279] on p-checkbox at bounding box center [440, 276] width 10 height 8
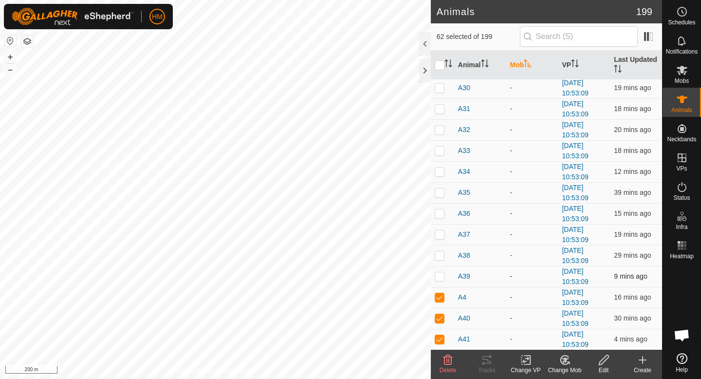
checkbox input "true"
click at [441, 253] on p-checkbox at bounding box center [440, 255] width 10 height 8
checkbox input "true"
click at [441, 232] on p-checkbox at bounding box center [440, 234] width 10 height 8
checkbox input "true"
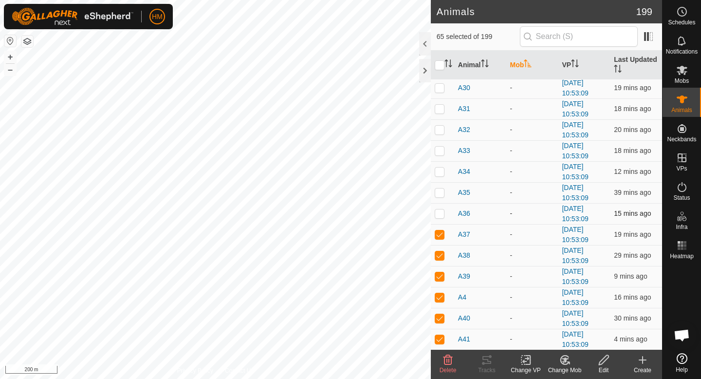
click at [441, 216] on p-checkbox at bounding box center [440, 213] width 10 height 8
checkbox input "true"
click at [439, 192] on p-checkbox at bounding box center [440, 193] width 10 height 8
checkbox input "true"
click at [440, 170] on p-checkbox at bounding box center [440, 172] width 10 height 8
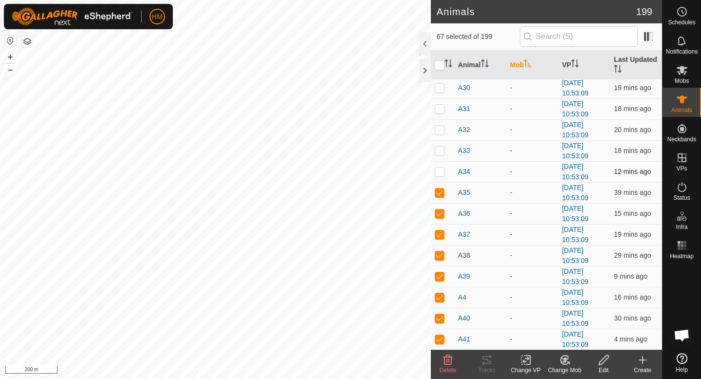
checkbox input "true"
click at [440, 149] on p-checkbox at bounding box center [440, 151] width 10 height 8
checkbox input "true"
click at [440, 126] on p-checkbox at bounding box center [440, 130] width 10 height 8
checkbox input "true"
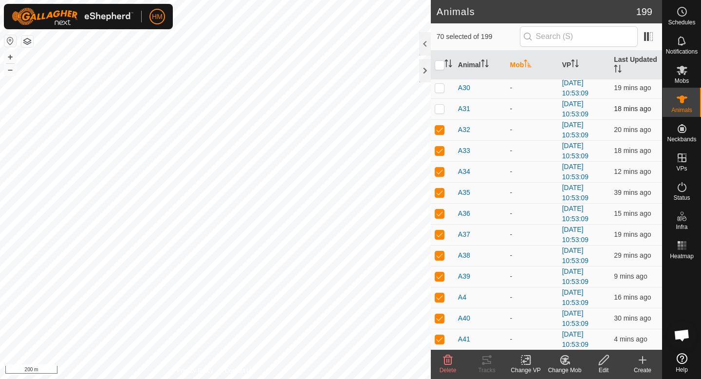
click at [442, 110] on p-checkbox at bounding box center [440, 109] width 10 height 8
checkbox input "true"
click at [440, 92] on p-tablecheckbox at bounding box center [440, 88] width 10 height 8
checkbox input "true"
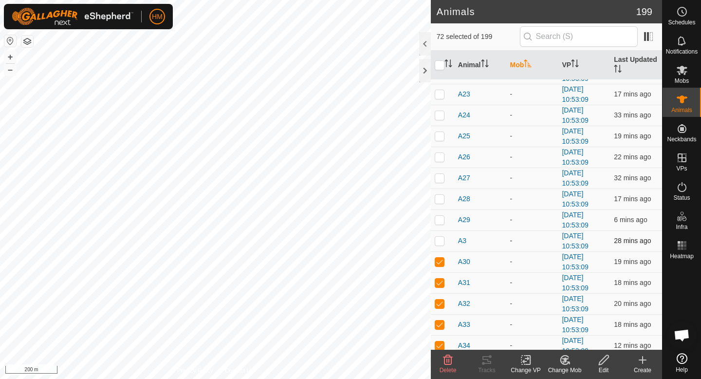
click at [441, 243] on p-checkbox at bounding box center [440, 241] width 10 height 8
checkbox input "true"
click at [443, 217] on p-checkbox at bounding box center [440, 220] width 10 height 8
checkbox input "true"
click at [440, 200] on p-checkbox at bounding box center [440, 199] width 10 height 8
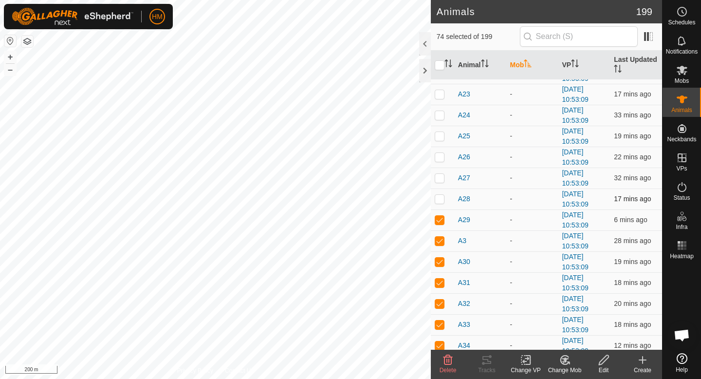
checkbox input "true"
click at [438, 179] on p-checkbox at bounding box center [440, 178] width 10 height 8
checkbox input "true"
click at [440, 156] on p-checkbox at bounding box center [440, 157] width 10 height 8
checkbox input "true"
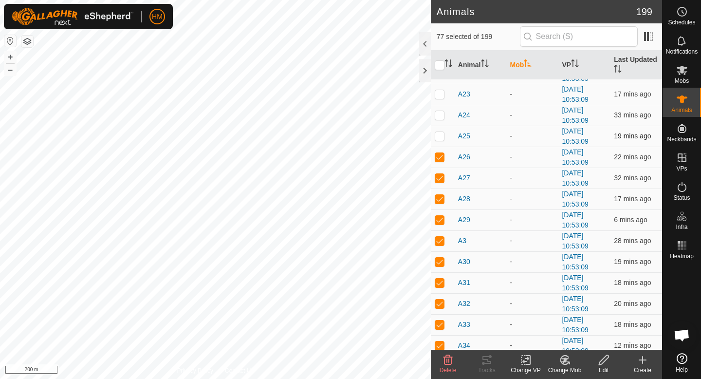
click at [441, 137] on p-checkbox at bounding box center [440, 136] width 10 height 8
checkbox input "true"
click at [443, 113] on p-checkbox at bounding box center [440, 115] width 10 height 8
checkbox input "true"
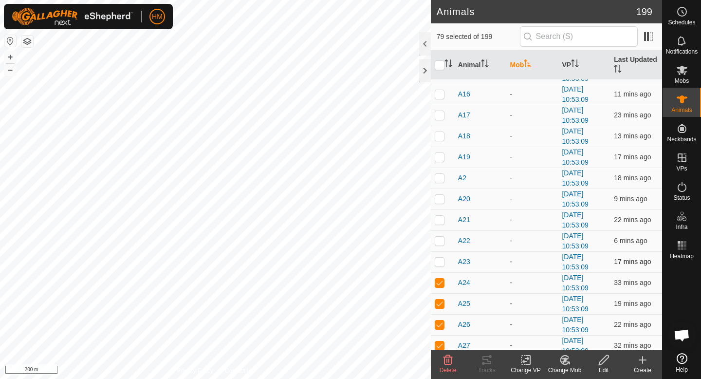
click at [441, 264] on p-checkbox at bounding box center [440, 262] width 10 height 8
checkbox input "true"
click at [441, 241] on p-checkbox at bounding box center [440, 241] width 10 height 8
checkbox input "true"
click at [442, 223] on p-checkbox at bounding box center [440, 220] width 10 height 8
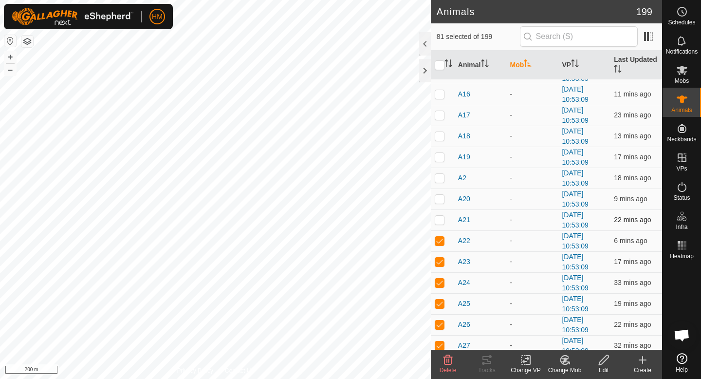
checkbox input "true"
click at [442, 203] on td at bounding box center [442, 199] width 23 height 21
checkbox input "true"
click at [441, 176] on p-checkbox at bounding box center [440, 178] width 10 height 8
checkbox input "true"
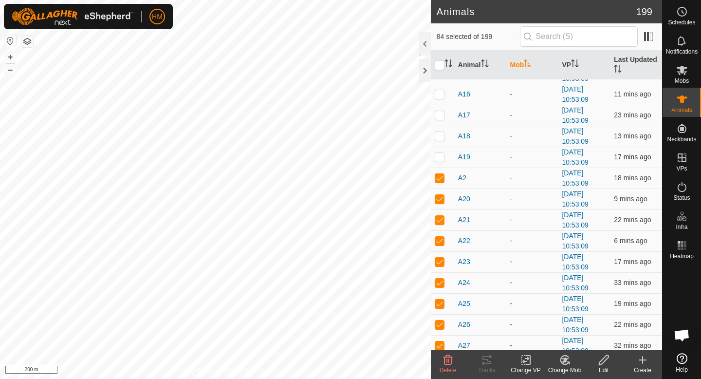
click at [442, 160] on p-checkbox at bounding box center [440, 157] width 10 height 8
checkbox input "true"
click at [443, 141] on td at bounding box center [442, 136] width 23 height 21
checkbox input "true"
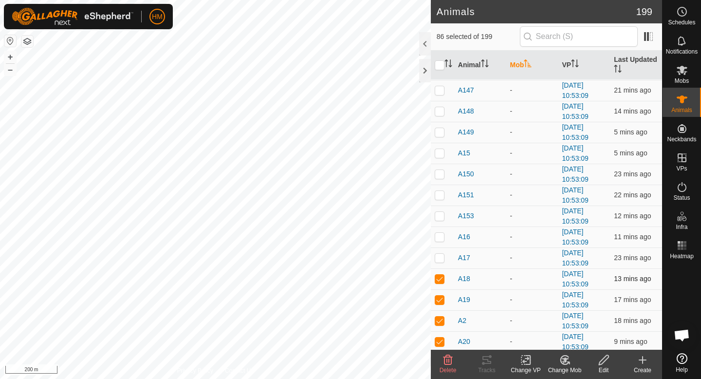
scroll to position [278, 0]
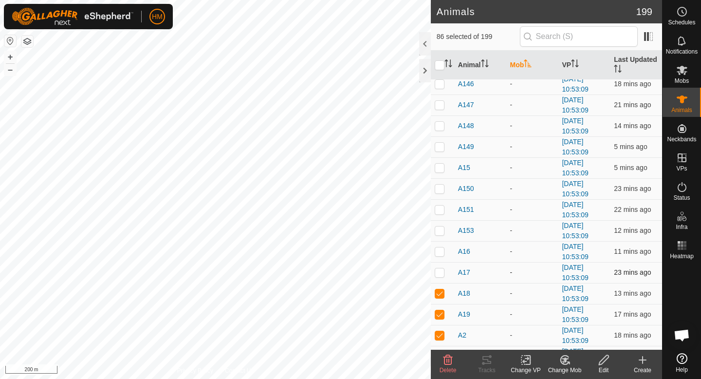
click at [439, 272] on p-checkbox at bounding box center [440, 272] width 10 height 8
checkbox input "true"
click at [441, 254] on p-checkbox at bounding box center [440, 251] width 10 height 8
checkbox input "true"
click at [441, 228] on p-checkbox at bounding box center [440, 231] width 10 height 8
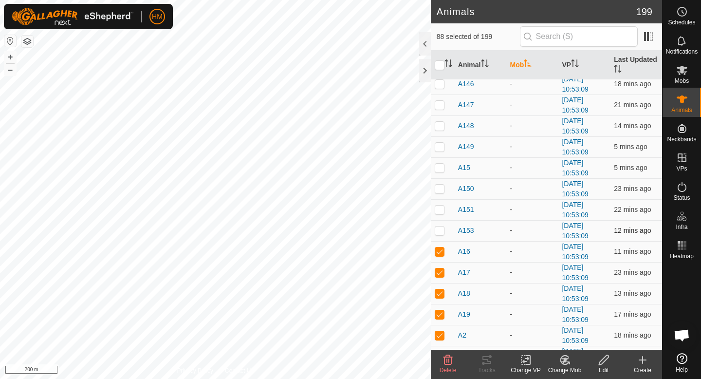
checkbox input "true"
click at [442, 209] on p-checkbox at bounding box center [440, 210] width 10 height 8
checkbox input "true"
click at [441, 184] on td at bounding box center [442, 188] width 23 height 21
checkbox input "true"
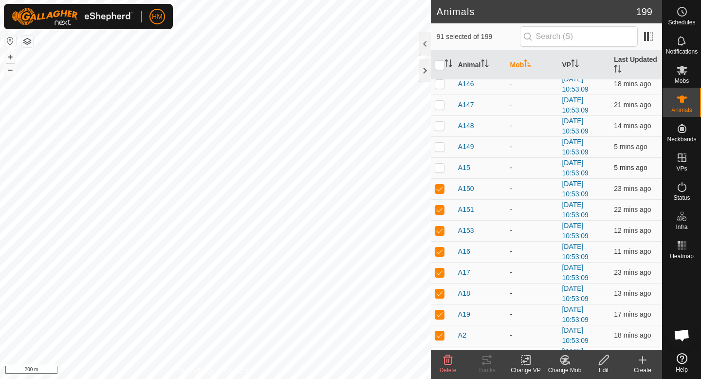
click at [441, 169] on p-checkbox at bounding box center [440, 168] width 10 height 8
checkbox input "true"
click at [441, 149] on p-checkbox at bounding box center [440, 147] width 10 height 8
checkbox input "true"
click at [441, 122] on p-checkbox at bounding box center [440, 126] width 10 height 8
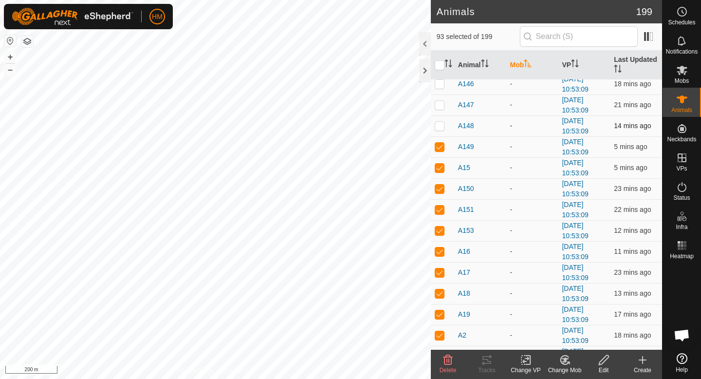
checkbox input "true"
click at [442, 110] on td at bounding box center [442, 105] width 23 height 21
checkbox input "true"
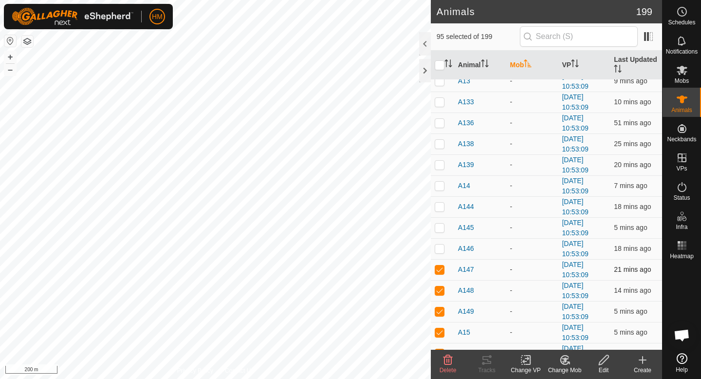
scroll to position [105, 0]
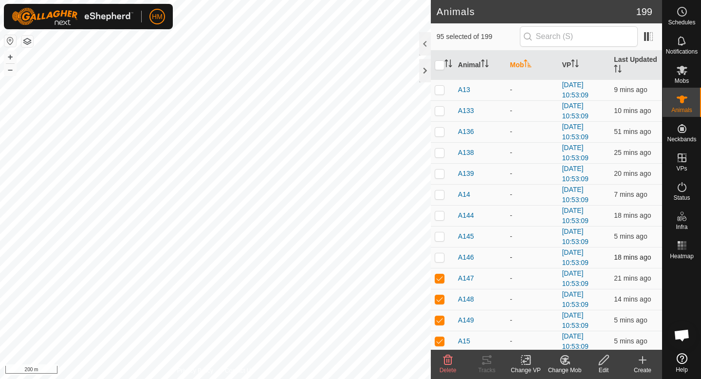
click at [439, 254] on p-checkbox at bounding box center [440, 257] width 10 height 8
checkbox input "true"
click at [440, 235] on p-checkbox at bounding box center [440, 236] width 10 height 8
checkbox input "true"
click at [442, 211] on p-checkbox at bounding box center [440, 215] width 10 height 8
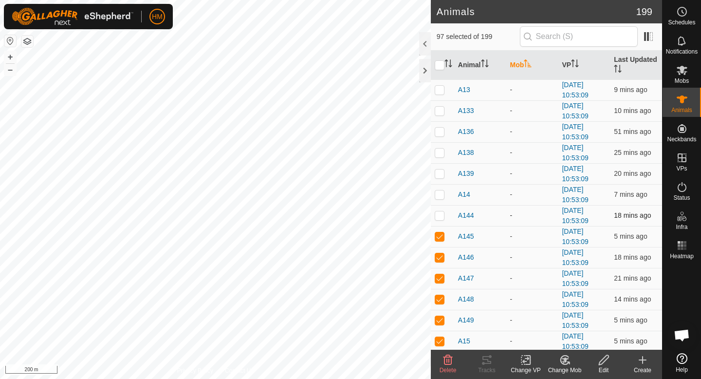
checkbox input "true"
click at [442, 191] on p-checkbox at bounding box center [440, 194] width 10 height 8
click at [439, 199] on td at bounding box center [442, 194] width 23 height 21
click at [438, 193] on p-checkbox at bounding box center [440, 194] width 10 height 8
checkbox input "true"
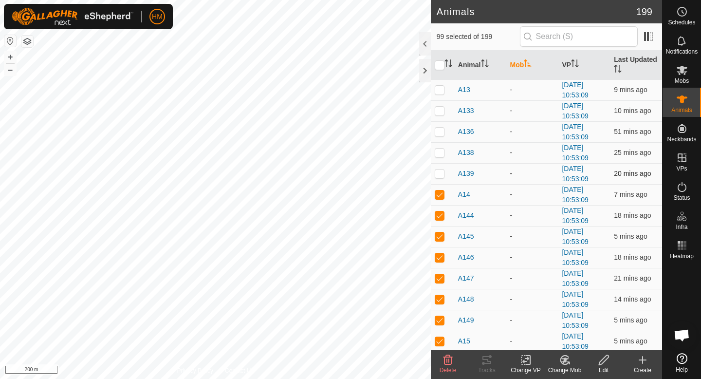
click at [440, 176] on p-checkbox at bounding box center [440, 174] width 10 height 8
checkbox input "true"
click at [443, 151] on p-checkbox at bounding box center [440, 153] width 10 height 8
checkbox input "true"
click at [442, 132] on p-checkbox at bounding box center [440, 132] width 10 height 8
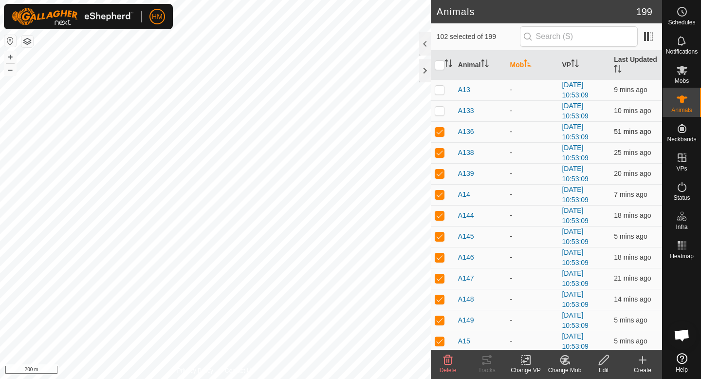
scroll to position [0, 0]
click at [439, 237] on p-checkbox at bounding box center [440, 236] width 10 height 8
checkbox input "true"
click at [441, 214] on p-checkbox at bounding box center [440, 215] width 10 height 8
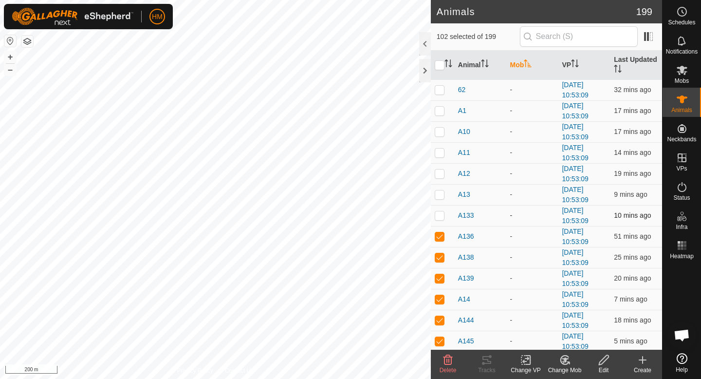
checkbox input "true"
click at [440, 192] on p-checkbox at bounding box center [440, 194] width 10 height 8
checkbox input "true"
click at [442, 173] on p-checkbox at bounding box center [440, 174] width 10 height 8
checkbox input "true"
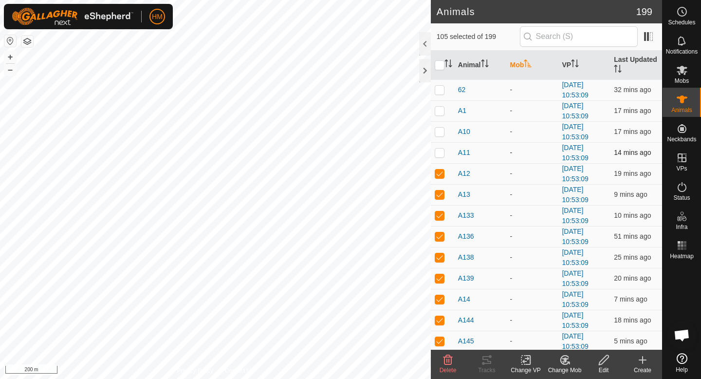
click at [439, 153] on p-checkbox at bounding box center [440, 153] width 10 height 8
checkbox input "true"
click at [440, 131] on p-checkbox at bounding box center [440, 132] width 10 height 8
checkbox input "true"
click at [440, 112] on p-checkbox at bounding box center [440, 111] width 10 height 8
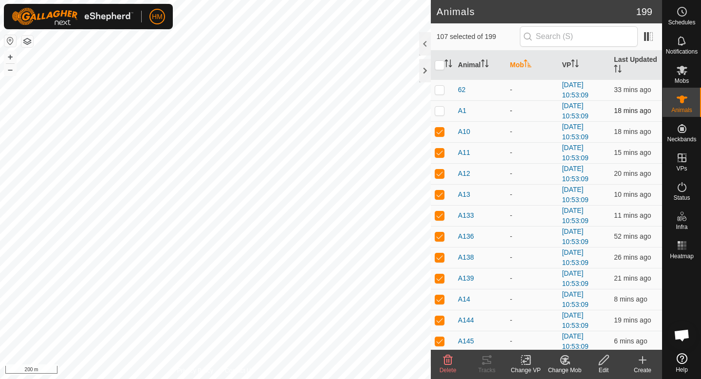
checkbox input "true"
click at [441, 92] on p-checkbox at bounding box center [440, 90] width 10 height 8
checkbox input "true"
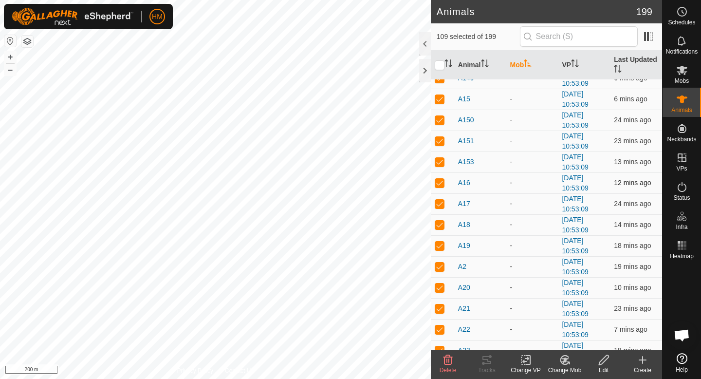
scroll to position [358, 0]
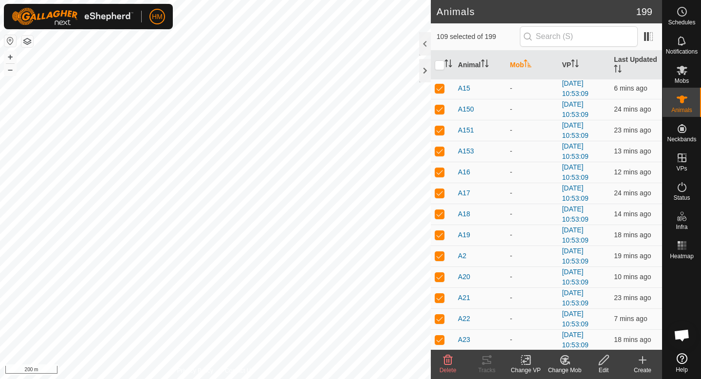
click at [529, 360] on icon at bounding box center [526, 360] width 12 height 12
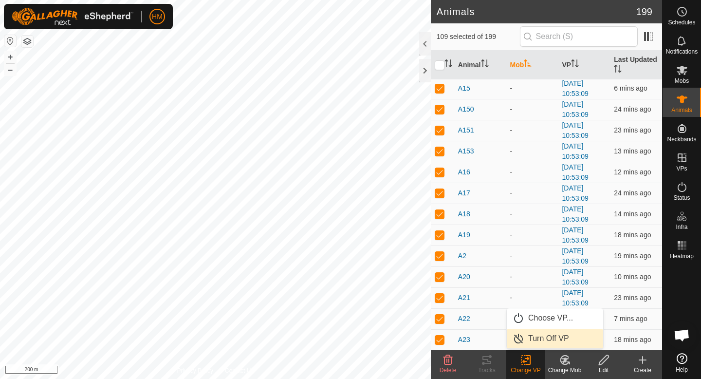
click at [545, 335] on link "Turn Off VP" at bounding box center [555, 338] width 96 height 19
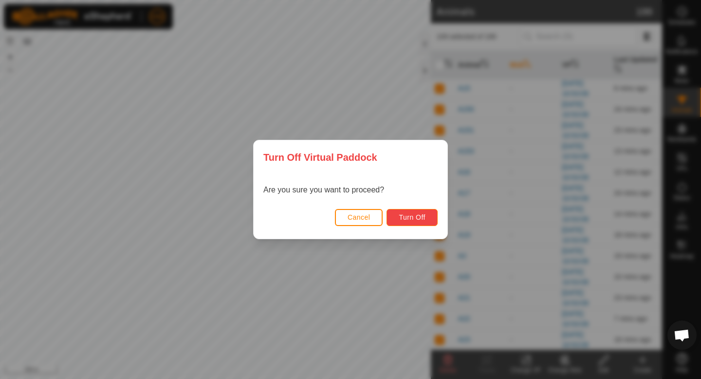
click at [410, 217] on span "Turn Off" at bounding box center [412, 217] width 27 height 8
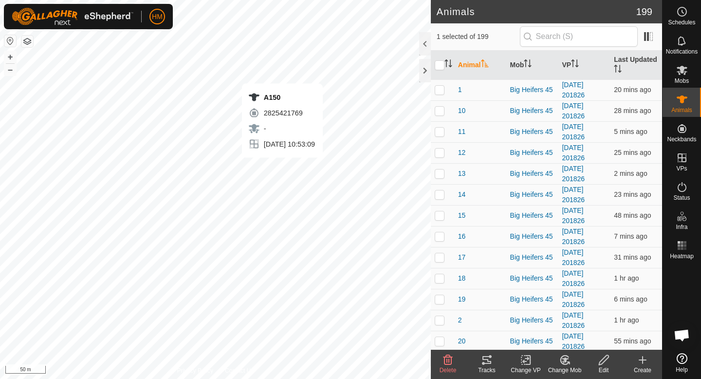
checkbox input "false"
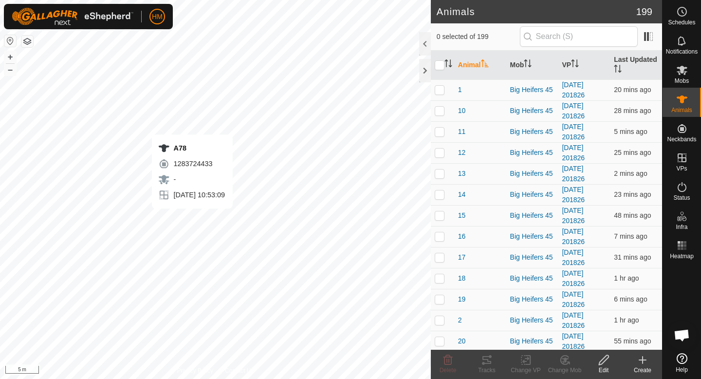
checkbox input "true"
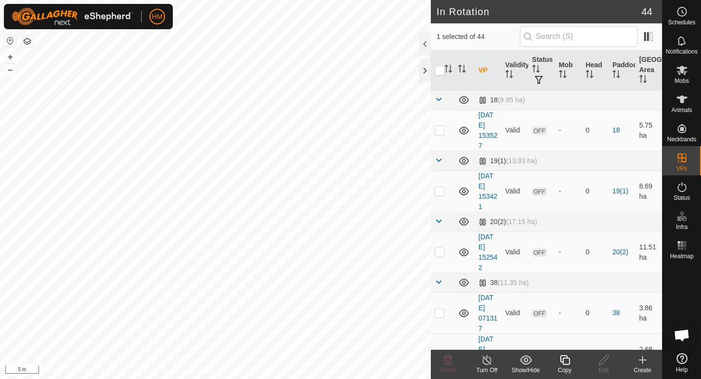
checkbox input "true"
checkbox input "false"
checkbox input "true"
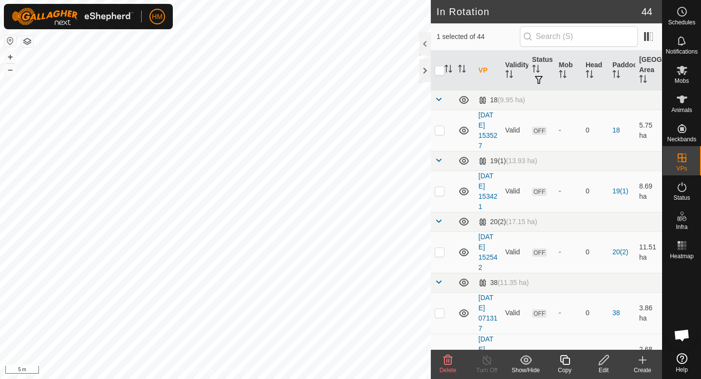
checkbox input "false"
drag, startPoint x: 636, startPoint y: 371, endPoint x: 637, endPoint y: 378, distance: 7.9
click at [637, 378] on div "Create" at bounding box center [643, 364] width 39 height 29
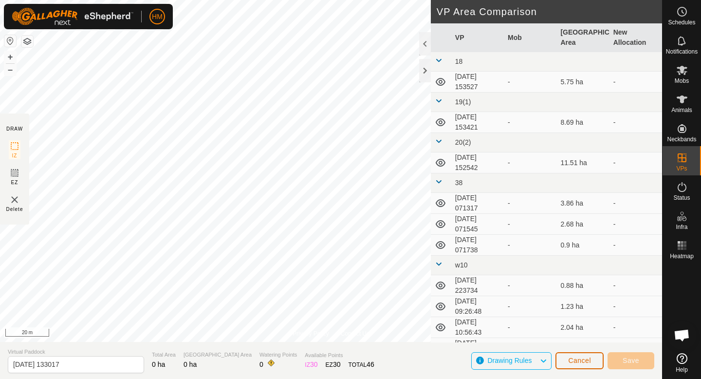
click at [578, 361] on span "Cancel" at bounding box center [579, 361] width 23 height 8
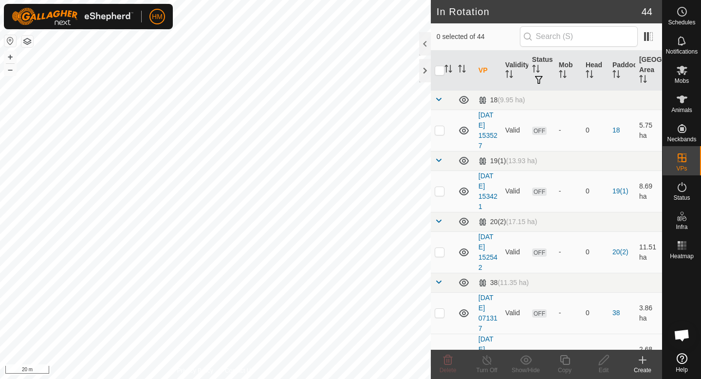
click at [645, 366] on div "Create" at bounding box center [643, 370] width 39 height 9
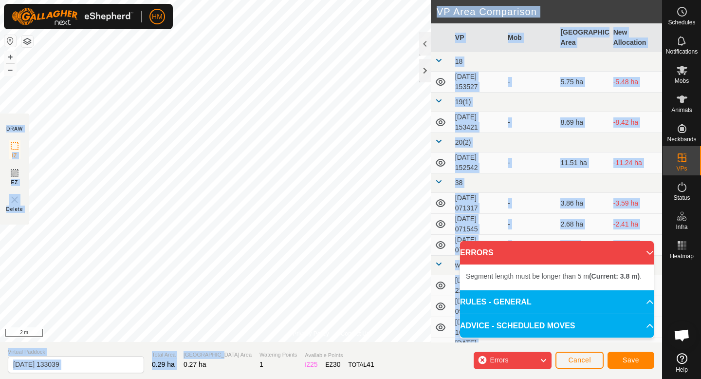
click at [200, 321] on div "Privacy Policy Contact Us + – ⇧ i 2 m DRAW IZ EZ Delete VP Area Comparison VP M…" at bounding box center [331, 189] width 662 height 379
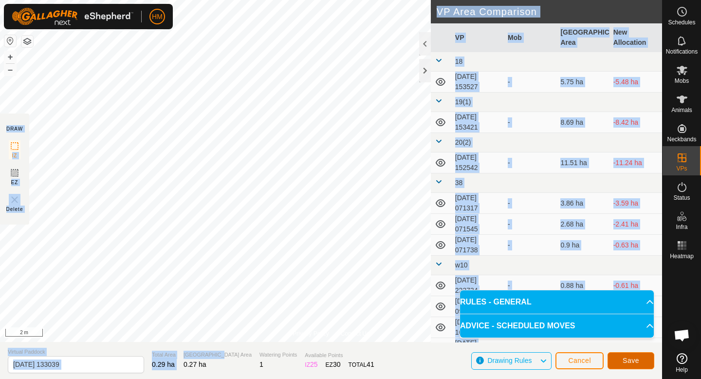
click at [624, 357] on span "Save" at bounding box center [631, 361] width 17 height 8
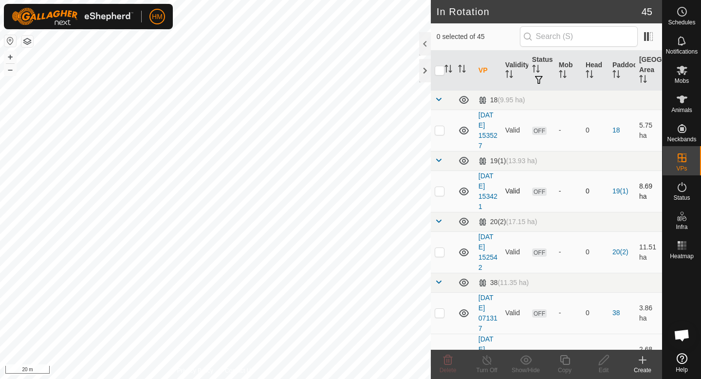
checkbox input "true"
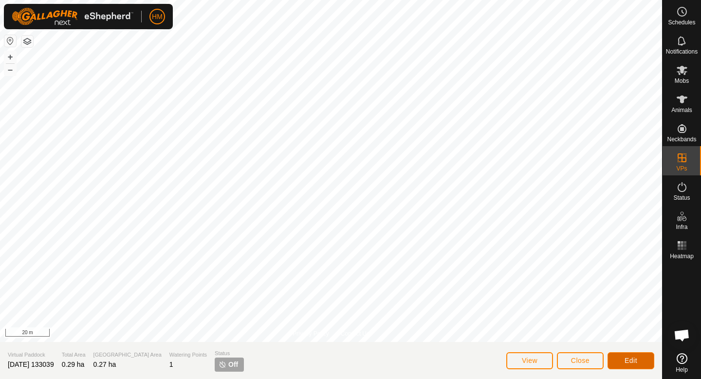
click at [635, 363] on span "Edit" at bounding box center [631, 361] width 13 height 8
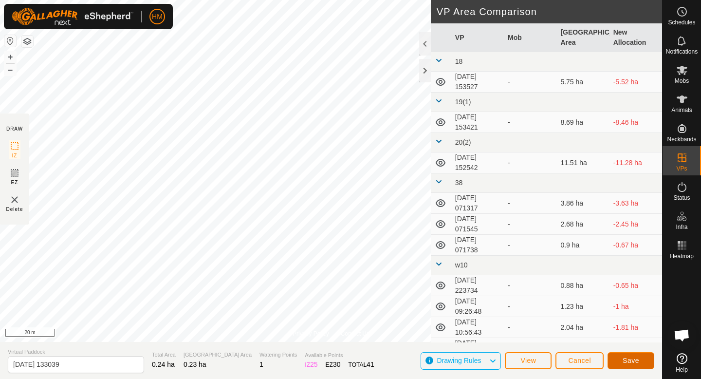
click at [636, 362] on span "Save" at bounding box center [631, 361] width 17 height 8
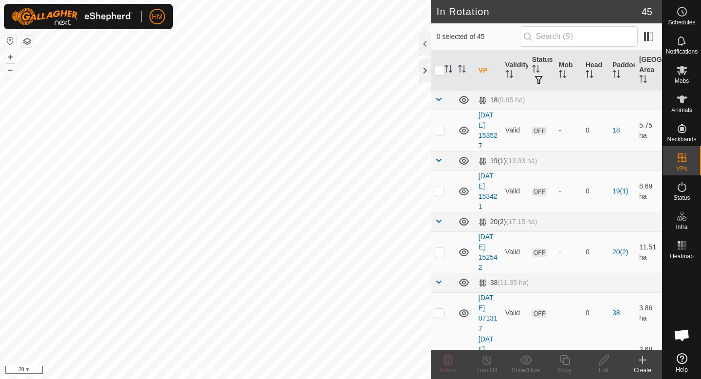
click at [643, 360] on icon at bounding box center [643, 360] width 7 height 0
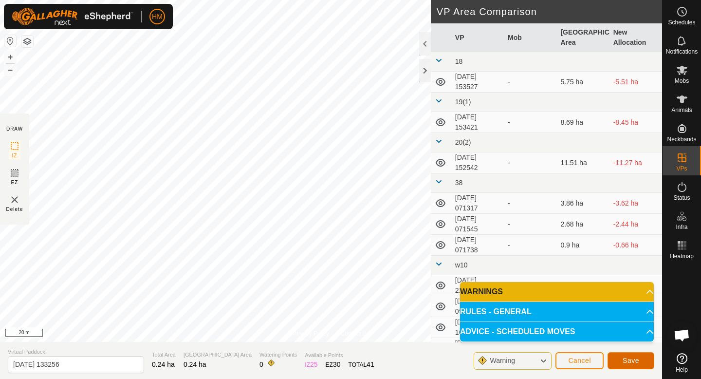
click at [633, 363] on span "Save" at bounding box center [631, 361] width 17 height 8
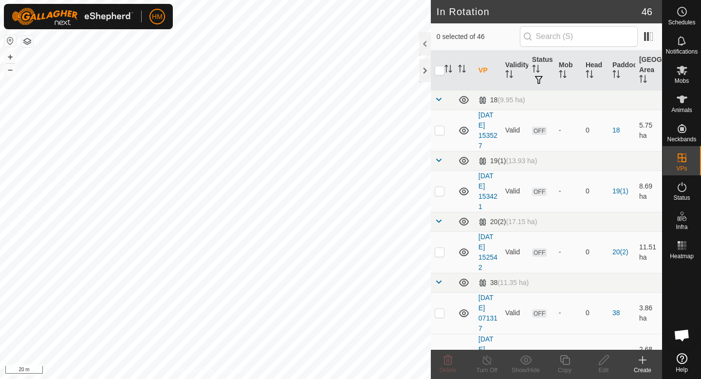
click at [642, 365] on icon at bounding box center [643, 360] width 12 height 12
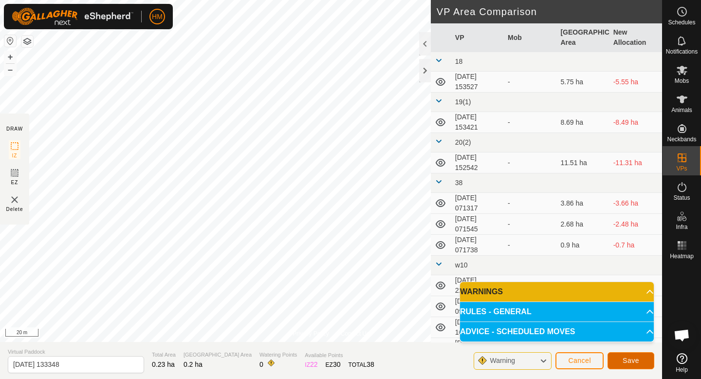
click at [635, 357] on span "Save" at bounding box center [631, 361] width 17 height 8
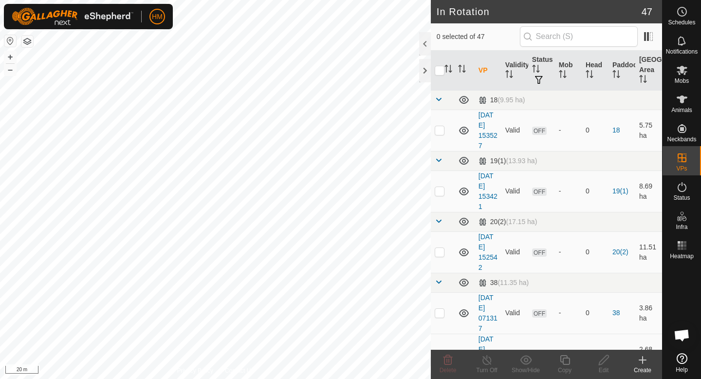
click at [646, 359] on icon at bounding box center [643, 360] width 12 height 12
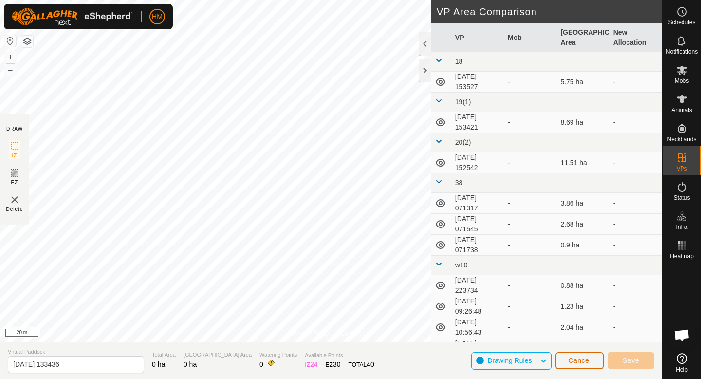
click at [586, 363] on span "Cancel" at bounding box center [579, 361] width 23 height 8
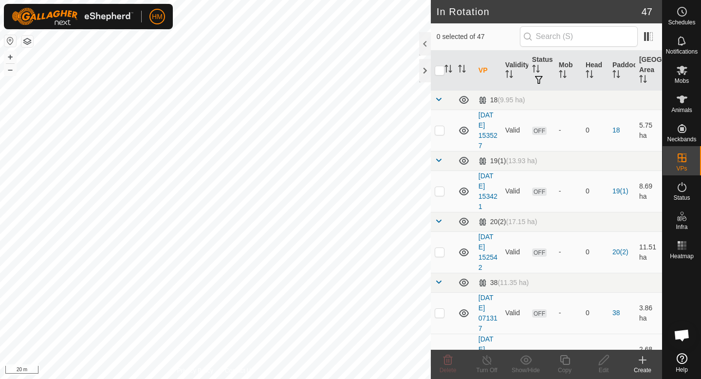
click at [643, 361] on icon at bounding box center [643, 360] width 0 height 7
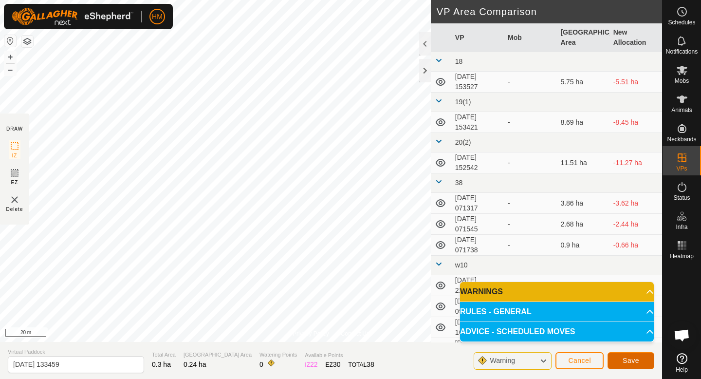
click at [634, 359] on span "Save" at bounding box center [631, 361] width 17 height 8
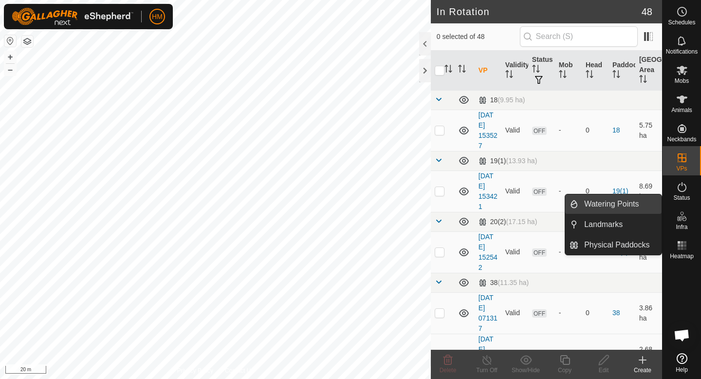
click at [602, 207] on link "Watering Points" at bounding box center [620, 203] width 83 height 19
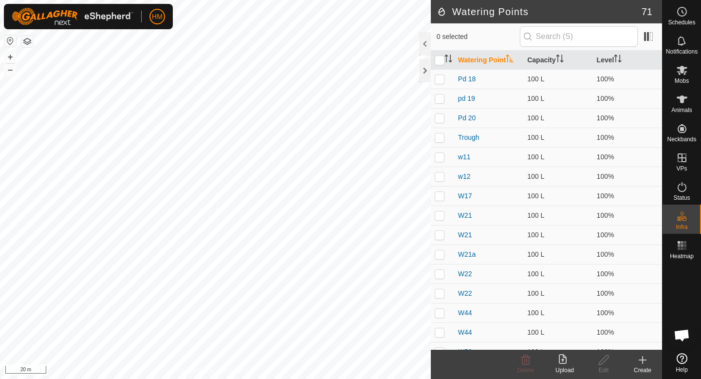
click at [643, 364] on icon at bounding box center [643, 360] width 12 height 12
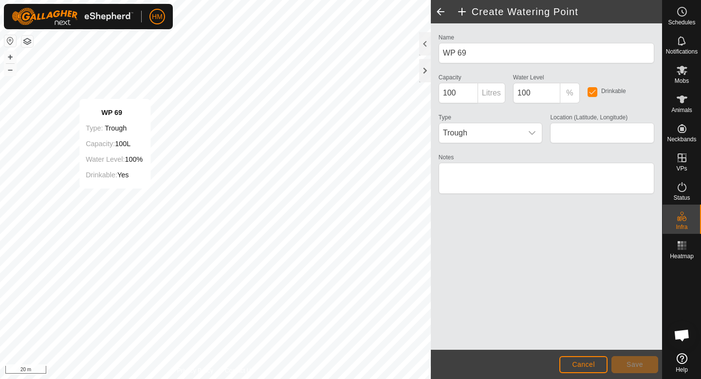
type input "-45.556991, 167.933129"
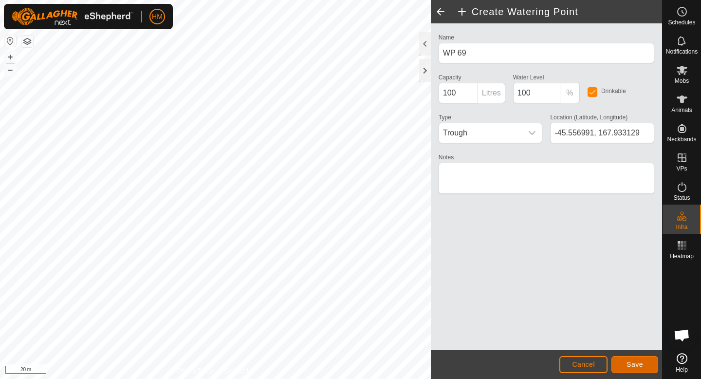
click at [645, 366] on button "Save" at bounding box center [635, 364] width 47 height 17
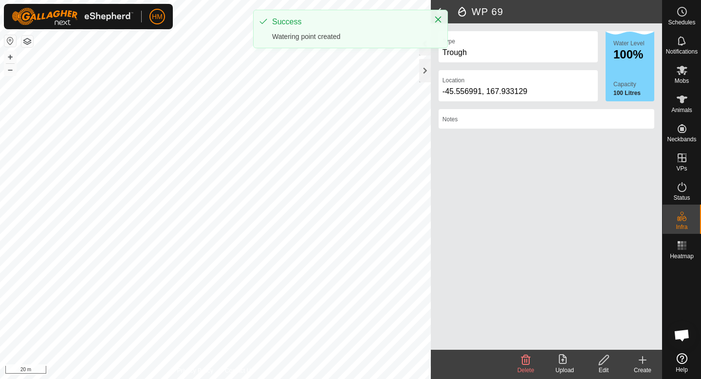
click at [642, 366] on div "Create" at bounding box center [643, 370] width 39 height 9
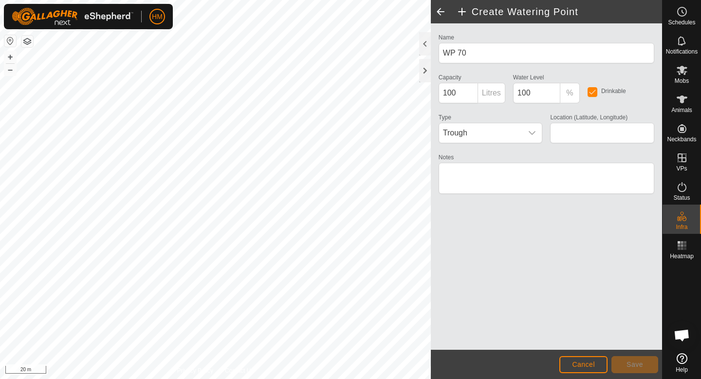
type input "-45.557453, 167.933114"
click at [638, 363] on span "Save" at bounding box center [635, 364] width 17 height 8
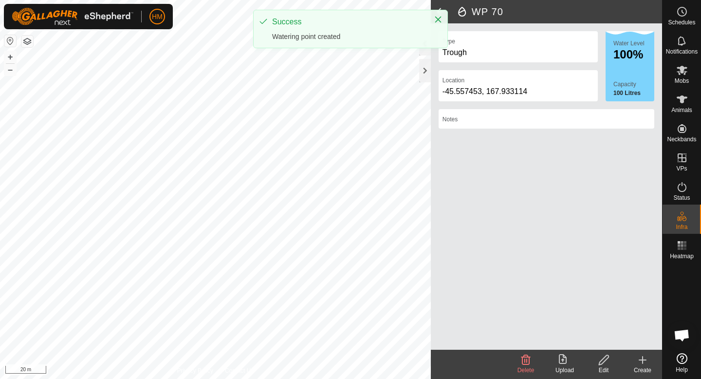
click at [645, 364] on icon at bounding box center [643, 360] width 12 height 12
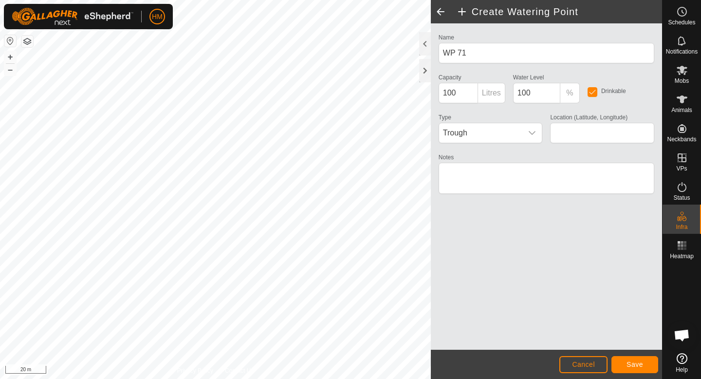
type input "-45.557647, 167.933856"
click at [650, 358] on button "Save" at bounding box center [635, 364] width 47 height 17
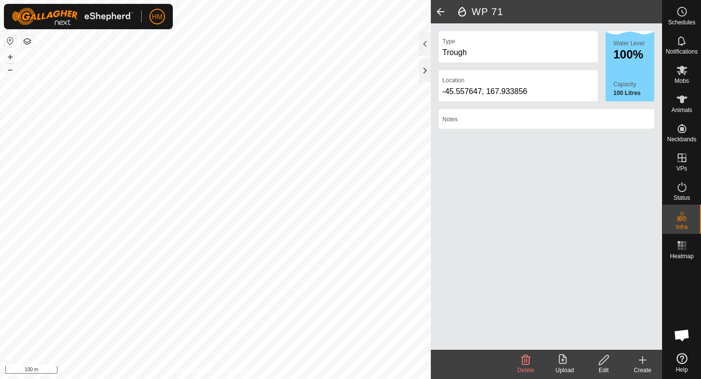
click at [643, 360] on icon at bounding box center [643, 360] width 7 height 0
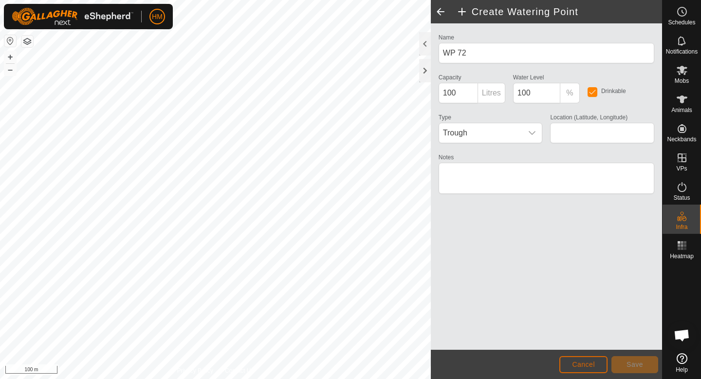
click at [580, 362] on span "Cancel" at bounding box center [583, 364] width 23 height 8
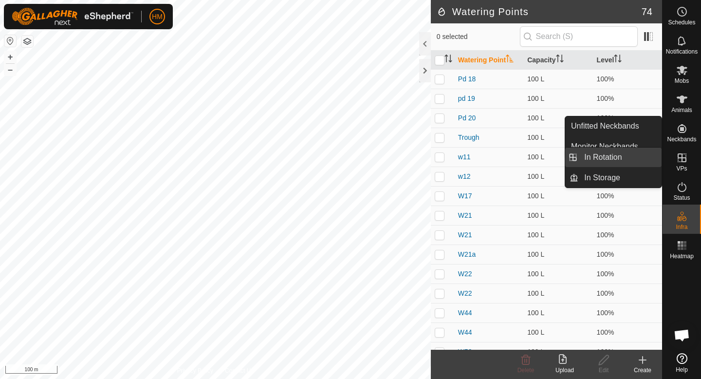
click at [631, 152] on link "In Rotation" at bounding box center [620, 157] width 83 height 19
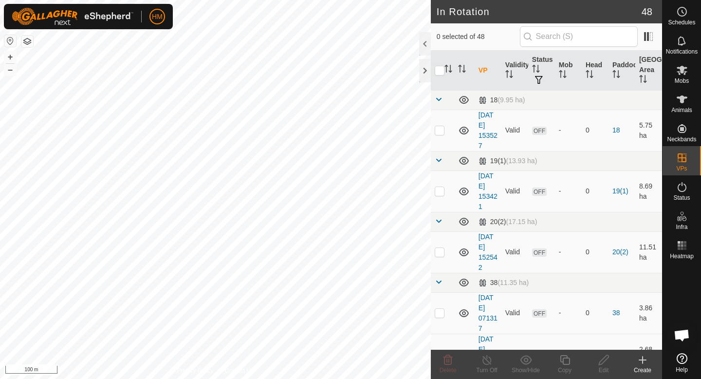
click at [642, 364] on icon at bounding box center [643, 360] width 12 height 12
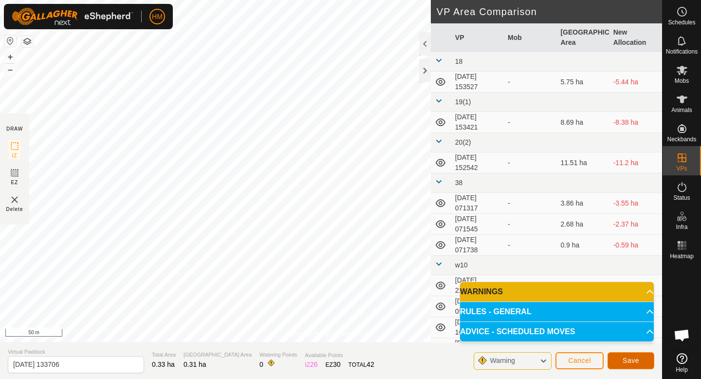
click at [641, 361] on button "Save" at bounding box center [631, 360] width 47 height 17
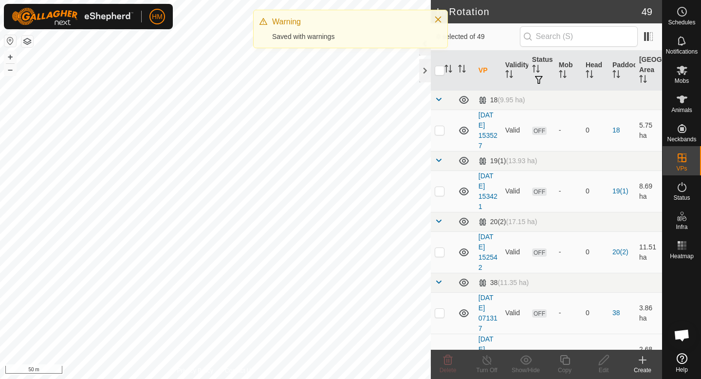
click at [643, 363] on icon at bounding box center [643, 360] width 0 height 7
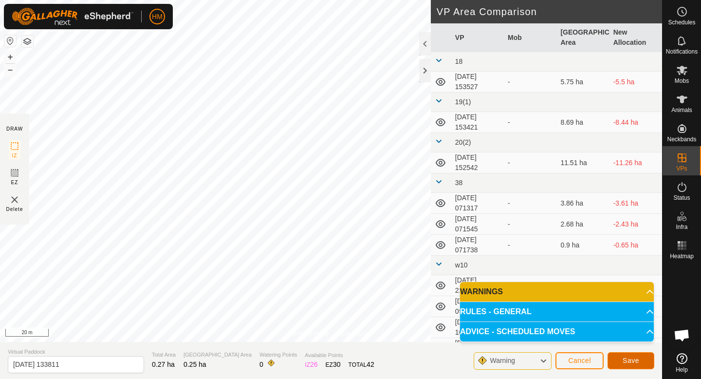
click at [630, 363] on span "Save" at bounding box center [631, 361] width 17 height 8
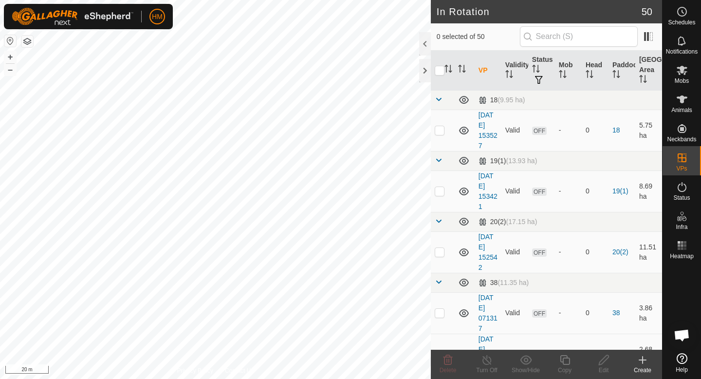
click at [645, 362] on icon at bounding box center [643, 360] width 12 height 12
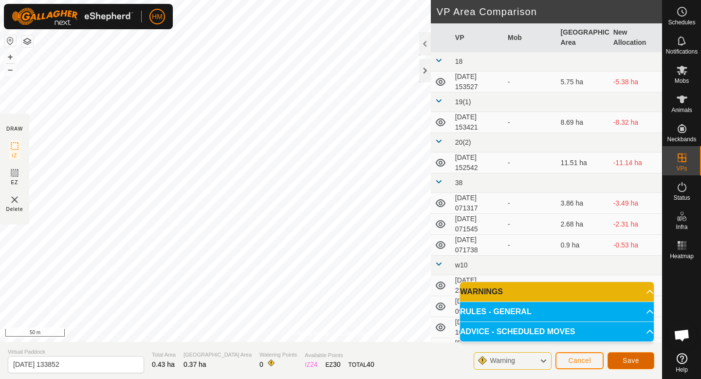
click at [643, 359] on button "Save" at bounding box center [631, 360] width 47 height 17
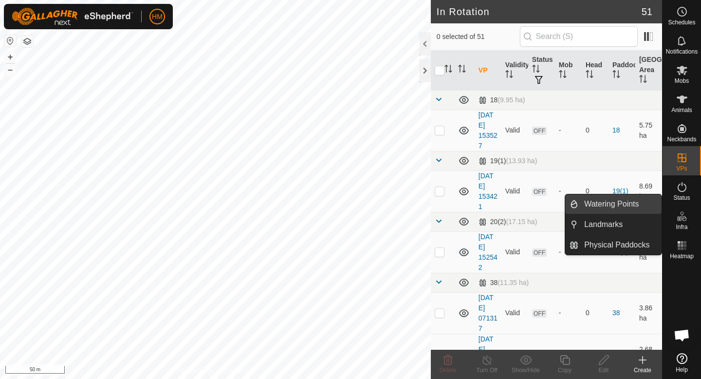
click at [644, 206] on link "Watering Points" at bounding box center [620, 203] width 83 height 19
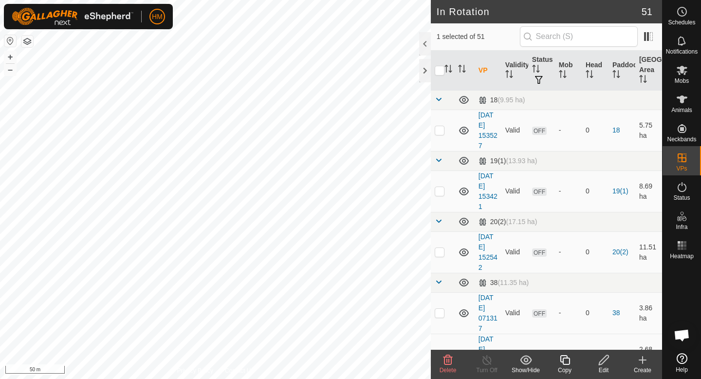
click at [644, 368] on div "Create" at bounding box center [643, 370] width 39 height 9
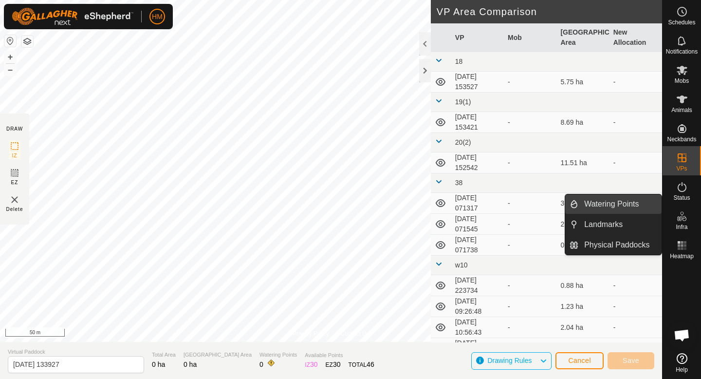
click at [647, 209] on link "Watering Points" at bounding box center [620, 203] width 83 height 19
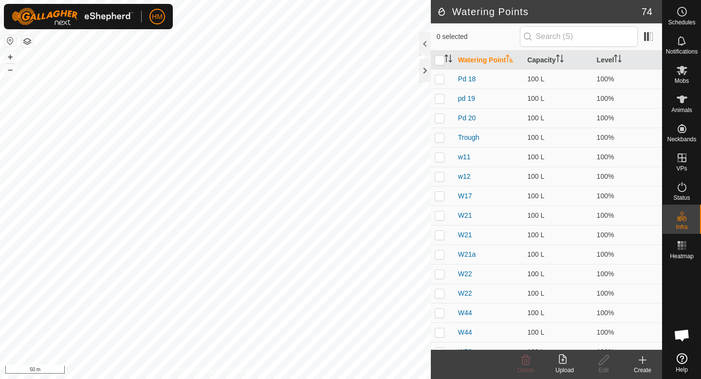
click at [643, 367] on div "Create" at bounding box center [643, 370] width 39 height 9
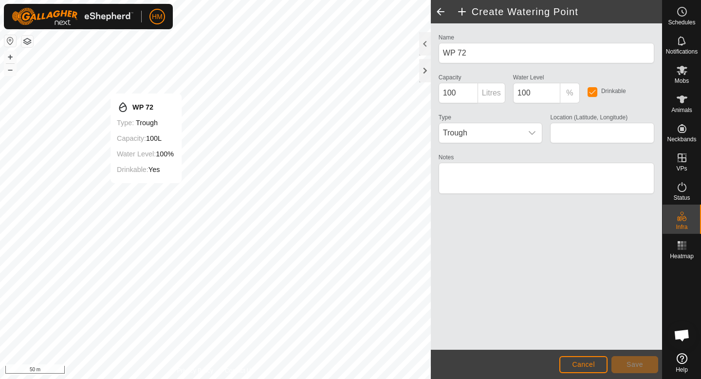
type input "-45.559834, 167.935818"
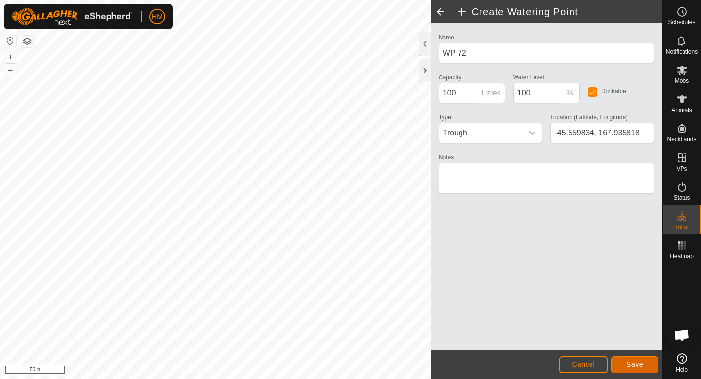
click at [638, 368] on button "Save" at bounding box center [635, 364] width 47 height 17
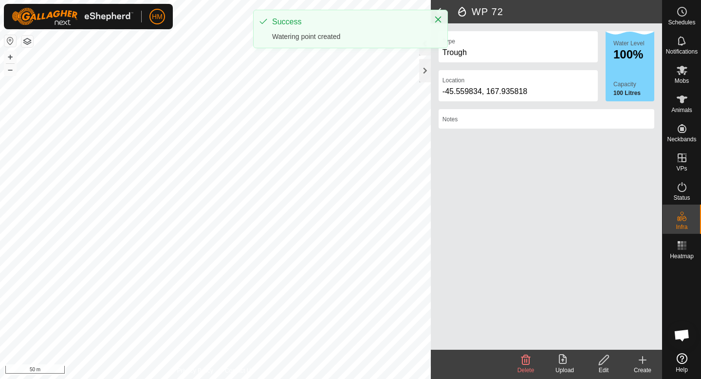
click at [640, 362] on icon at bounding box center [643, 360] width 12 height 12
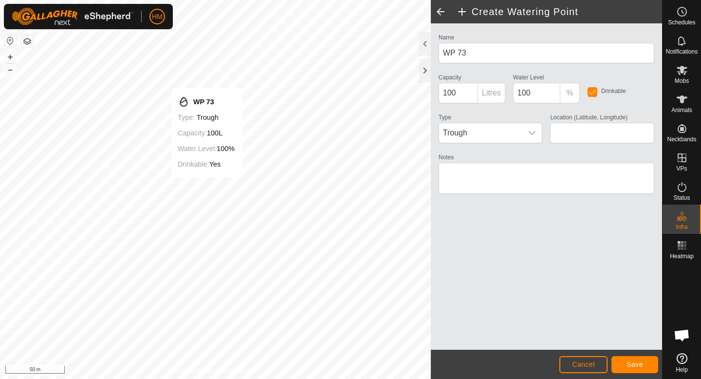
type input "-45.559792, 167.936477"
click at [654, 367] on button "Save" at bounding box center [635, 364] width 47 height 17
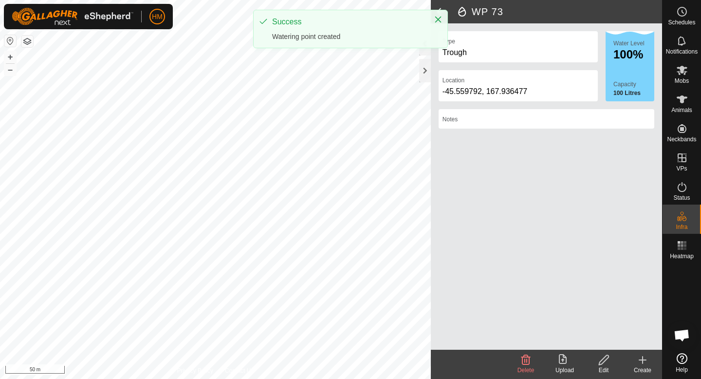
click at [645, 363] on icon at bounding box center [643, 360] width 12 height 12
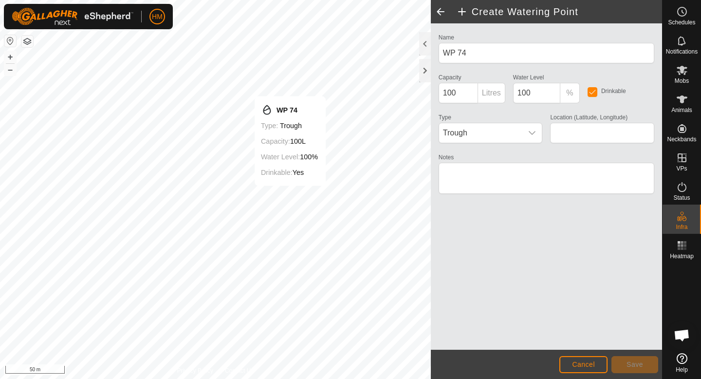
type input "-45.559854, 167.937380"
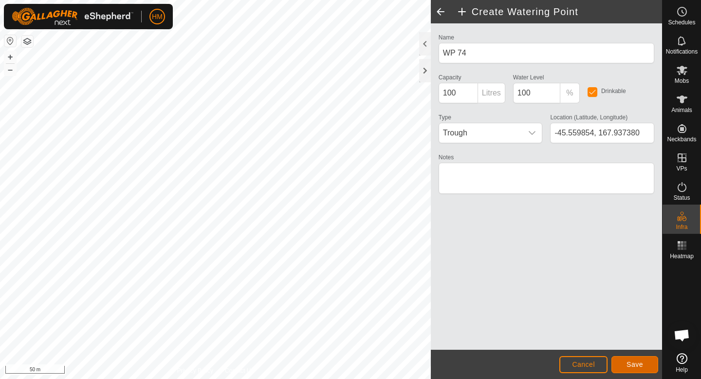
click at [638, 363] on span "Save" at bounding box center [635, 364] width 17 height 8
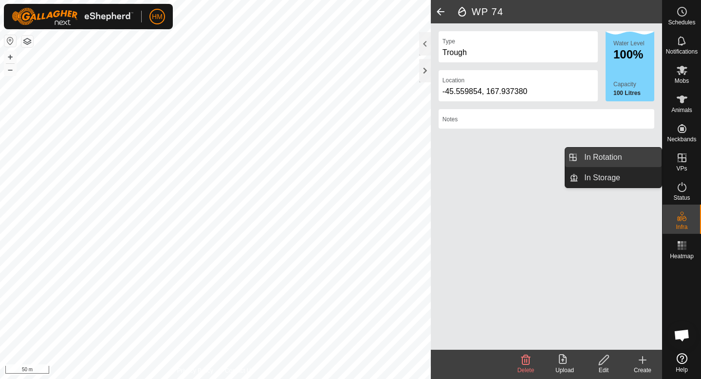
click at [637, 162] on link "In Rotation" at bounding box center [620, 157] width 83 height 19
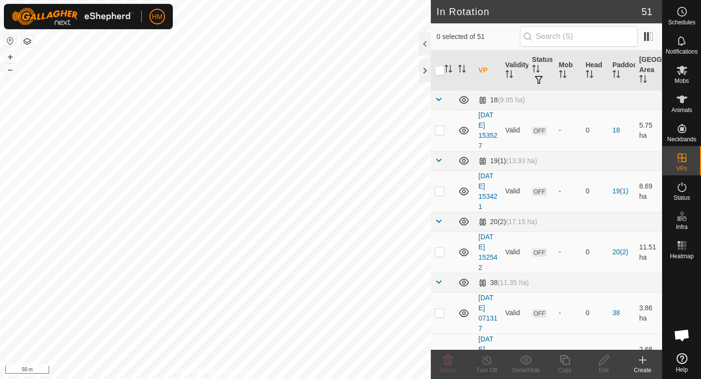
click at [642, 367] on div "Create" at bounding box center [643, 370] width 39 height 9
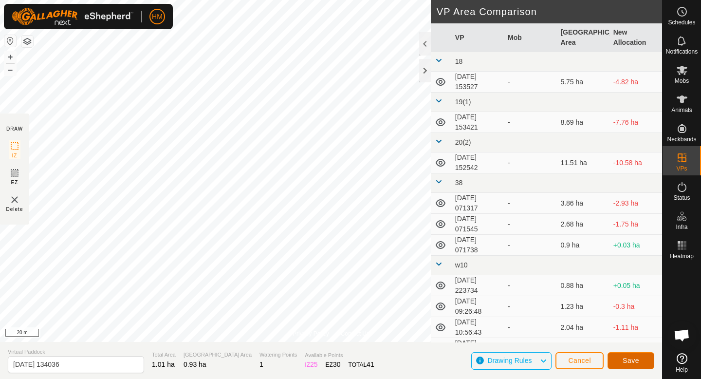
click at [638, 367] on button "Save" at bounding box center [631, 360] width 47 height 17
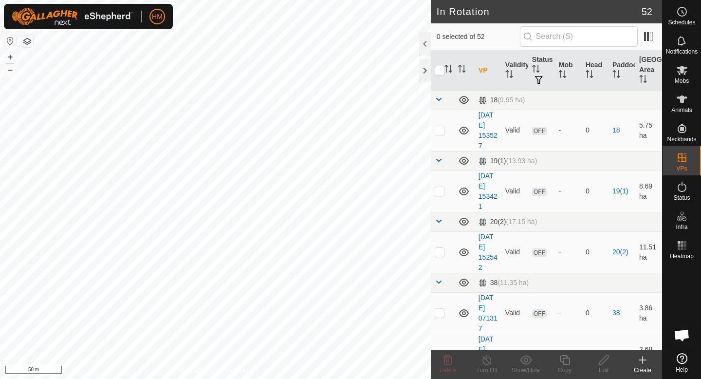
click at [647, 361] on icon at bounding box center [643, 360] width 12 height 12
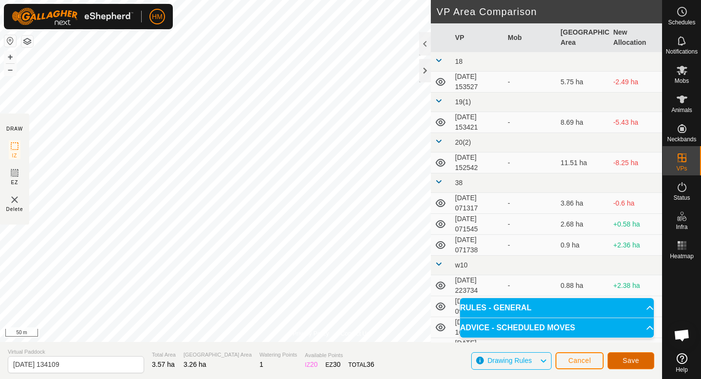
click at [638, 357] on span "Save" at bounding box center [631, 361] width 17 height 8
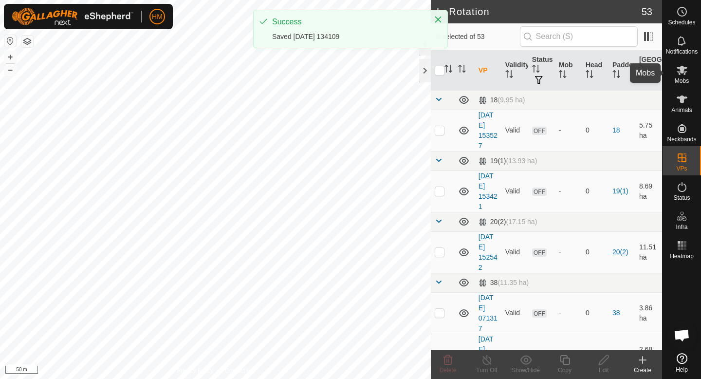
click at [685, 75] on icon at bounding box center [683, 70] width 12 height 12
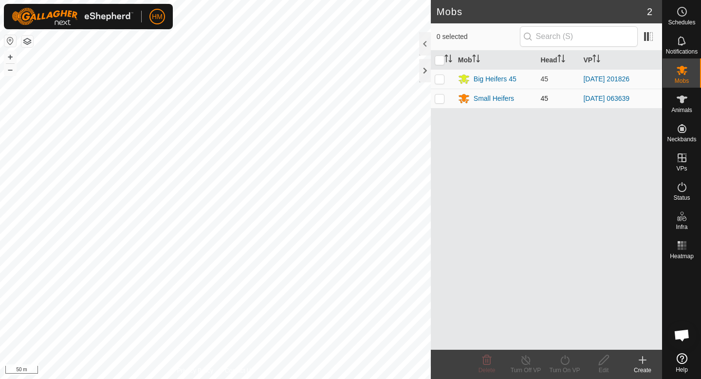
click at [440, 100] on p-checkbox at bounding box center [440, 99] width 10 height 8
checkbox input "true"
click at [564, 359] on icon at bounding box center [565, 360] width 12 height 12
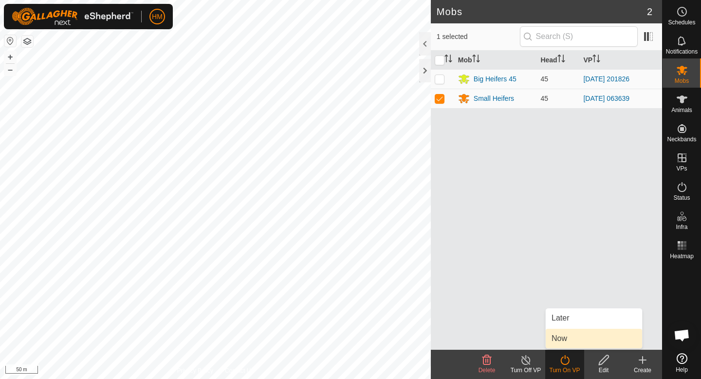
click at [570, 340] on link "Now" at bounding box center [594, 338] width 96 height 19
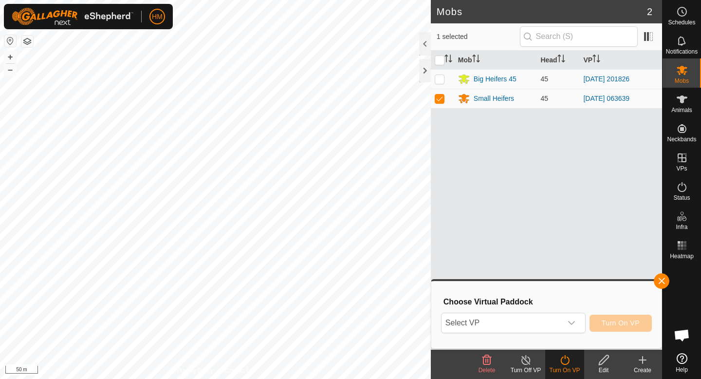
click at [573, 336] on div "Choose Virtual Paddock Select VP Turn On VP" at bounding box center [546, 315] width 219 height 56
click at [573, 323] on icon "dropdown trigger" at bounding box center [572, 323] width 8 height 8
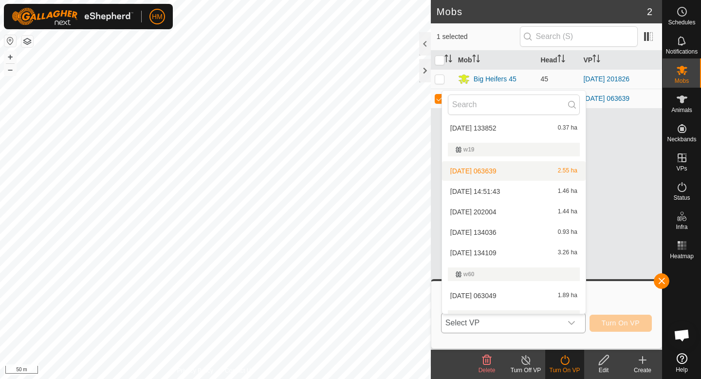
scroll to position [649, 0]
click at [516, 248] on li "[DATE] 134109 3.26 ha" at bounding box center [514, 251] width 144 height 19
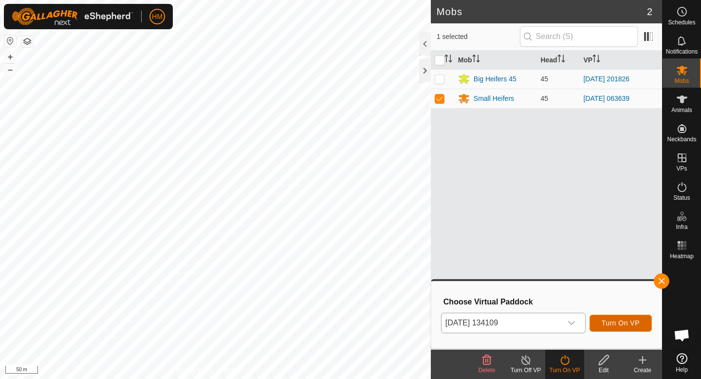
click at [613, 319] on span "Turn On VP" at bounding box center [621, 323] width 38 height 8
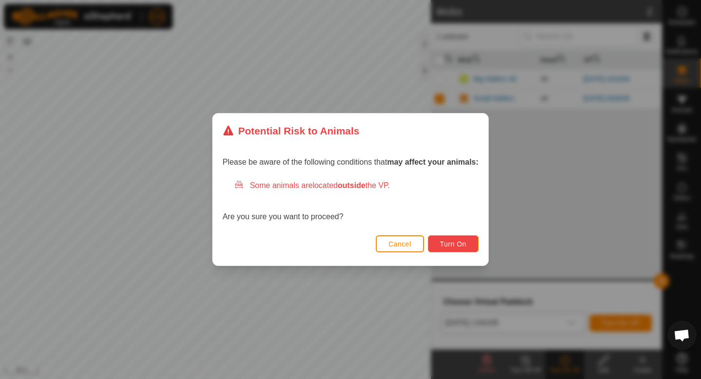
click at [457, 249] on button "Turn On" at bounding box center [453, 243] width 51 height 17
